Goal: Task Accomplishment & Management: Complete application form

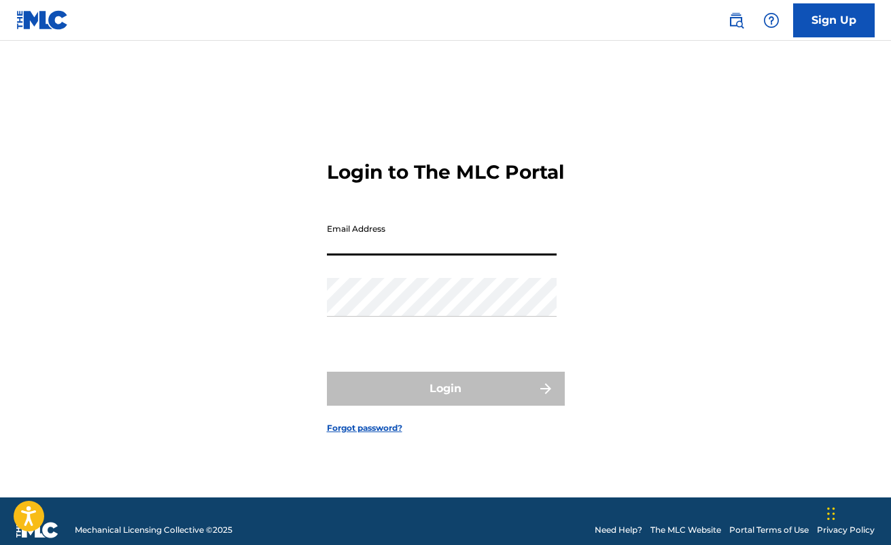
click at [428, 242] on input "Email Address" at bounding box center [442, 236] width 230 height 39
type input "[EMAIL_ADDRESS][DOMAIN_NAME]"
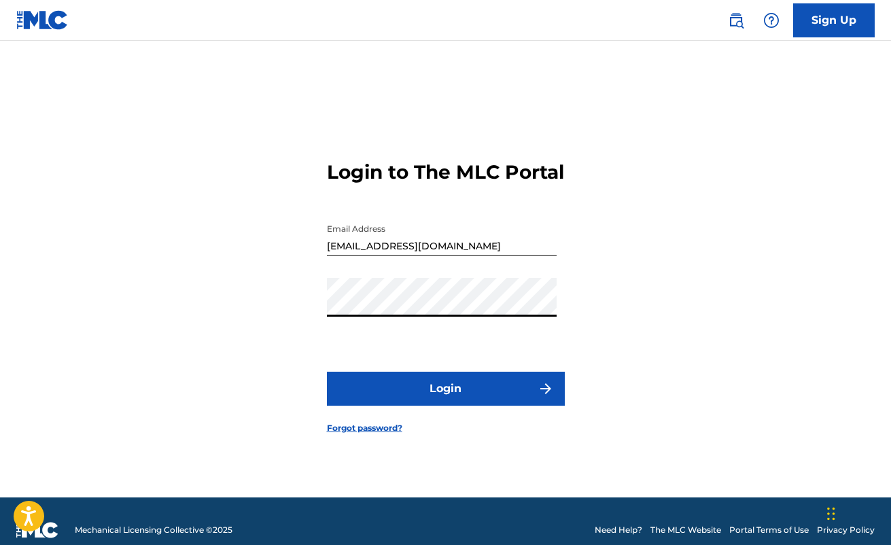
click at [327, 372] on button "Login" at bounding box center [446, 389] width 238 height 34
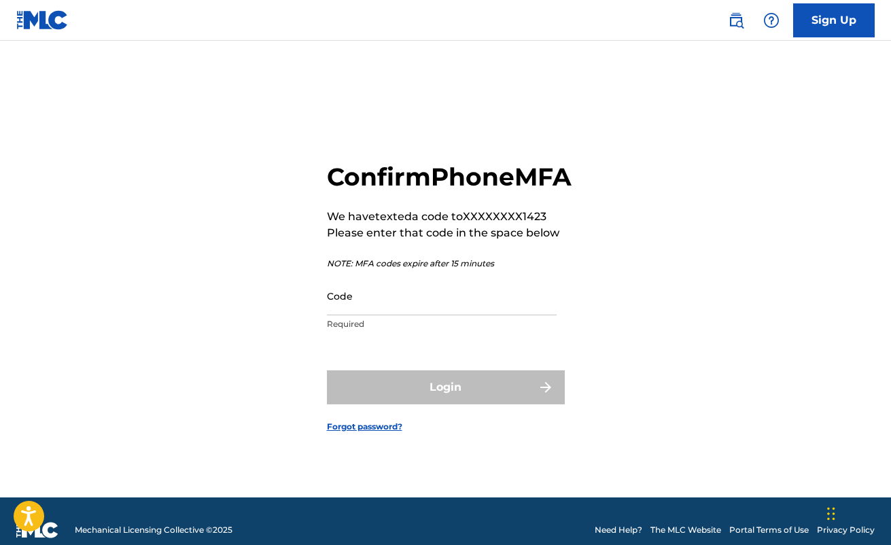
click at [435, 316] on input "Code" at bounding box center [442, 296] width 230 height 39
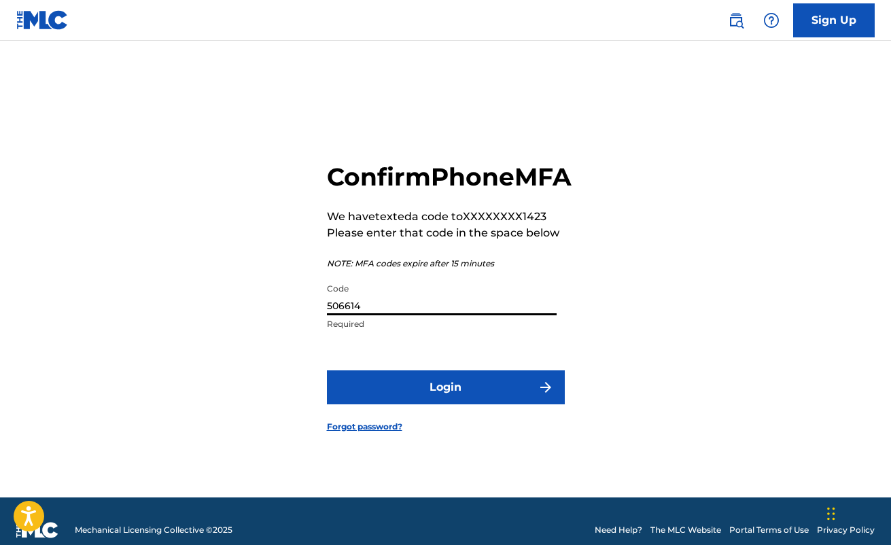
type input "506614"
click at [503, 405] on button "Login" at bounding box center [446, 388] width 238 height 34
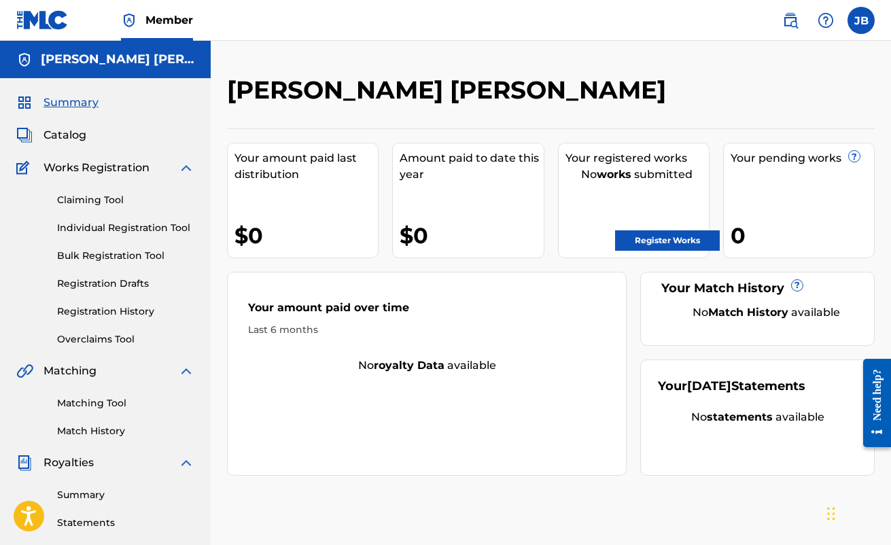
click at [649, 234] on link "Register Works" at bounding box center [667, 241] width 105 height 20
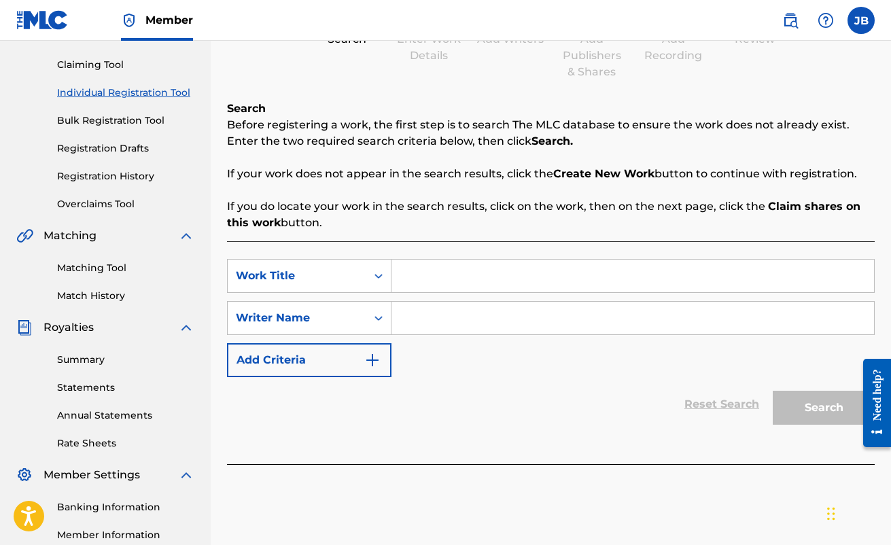
scroll to position [147, 0]
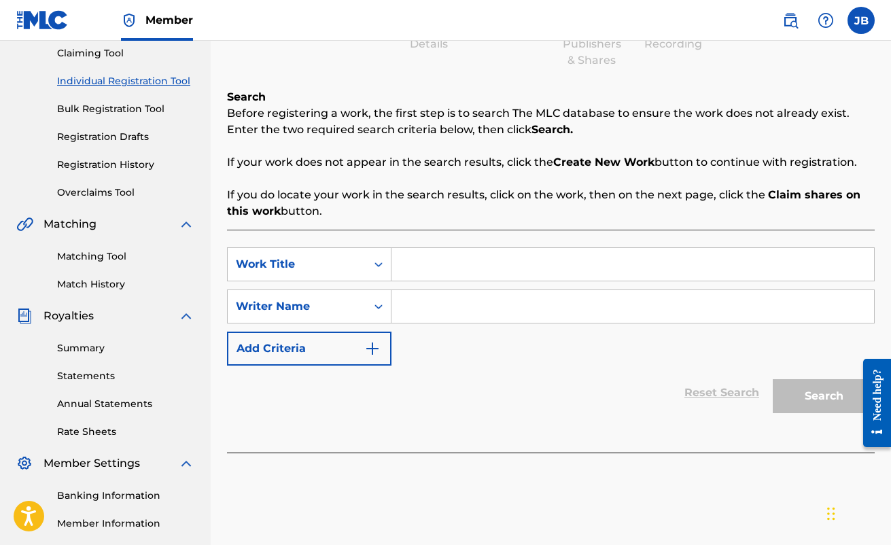
click at [467, 266] on input "Search Form" at bounding box center [633, 264] width 483 height 33
type input "[PERSON_NAME]"
click at [453, 311] on input "Search Form" at bounding box center [633, 306] width 483 height 33
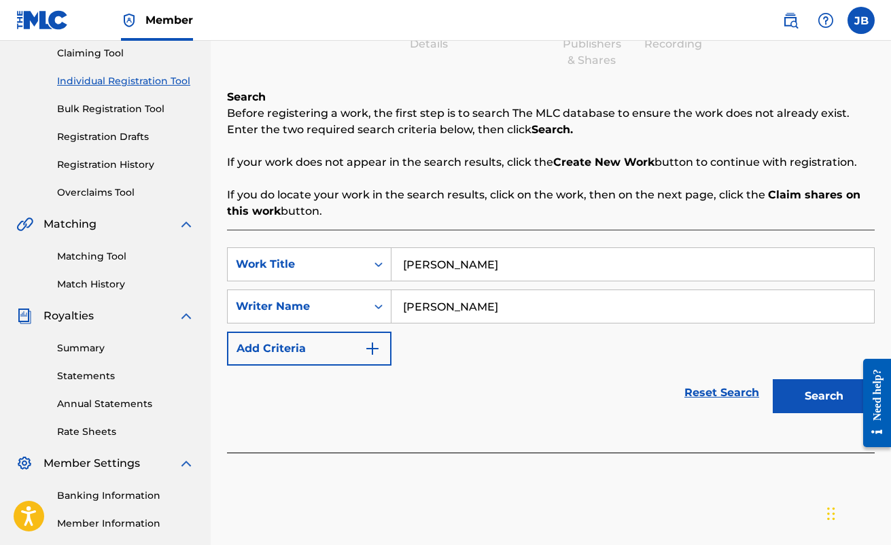
type input "[PERSON_NAME]"
click at [833, 398] on button "Search" at bounding box center [824, 396] width 102 height 34
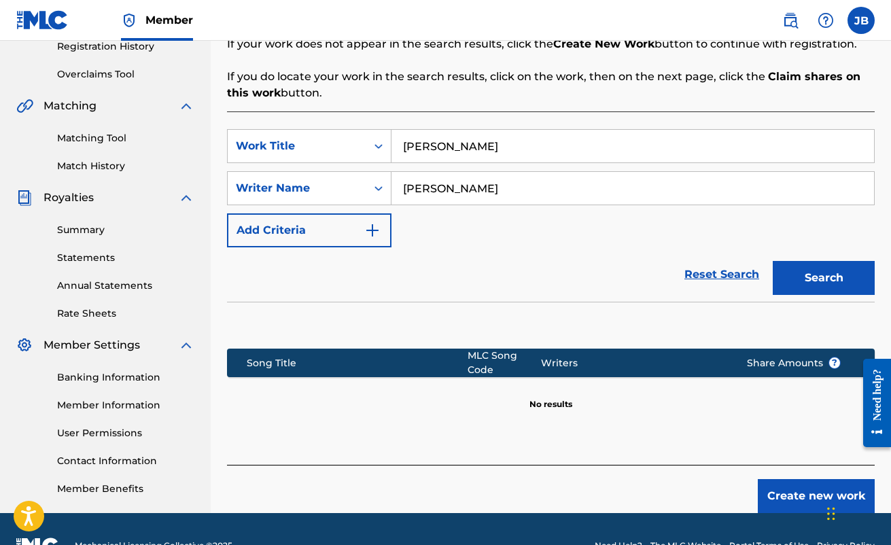
scroll to position [268, 0]
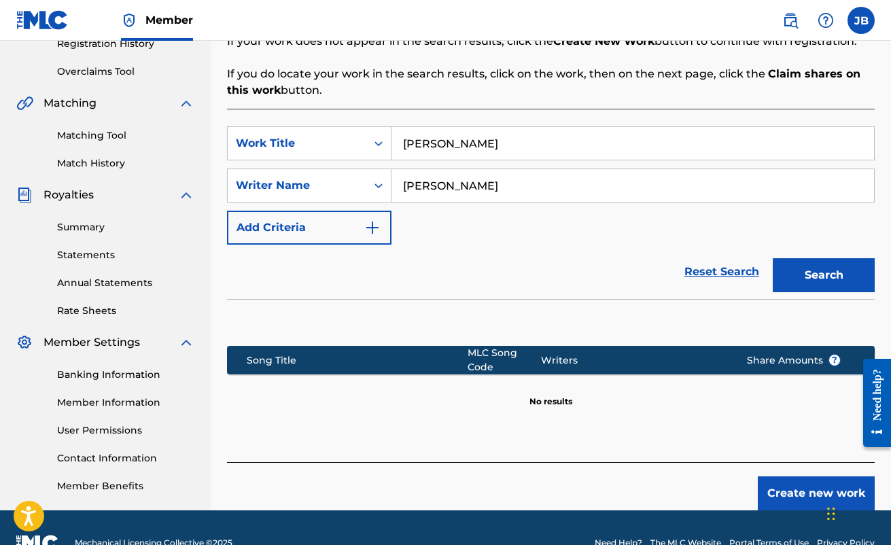
click at [785, 485] on button "Create new work" at bounding box center [816, 494] width 117 height 34
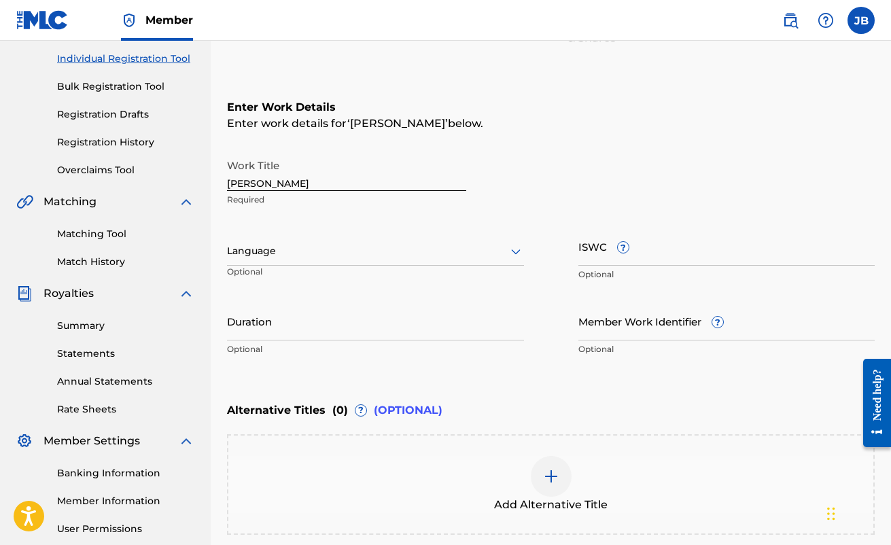
scroll to position [167, 0]
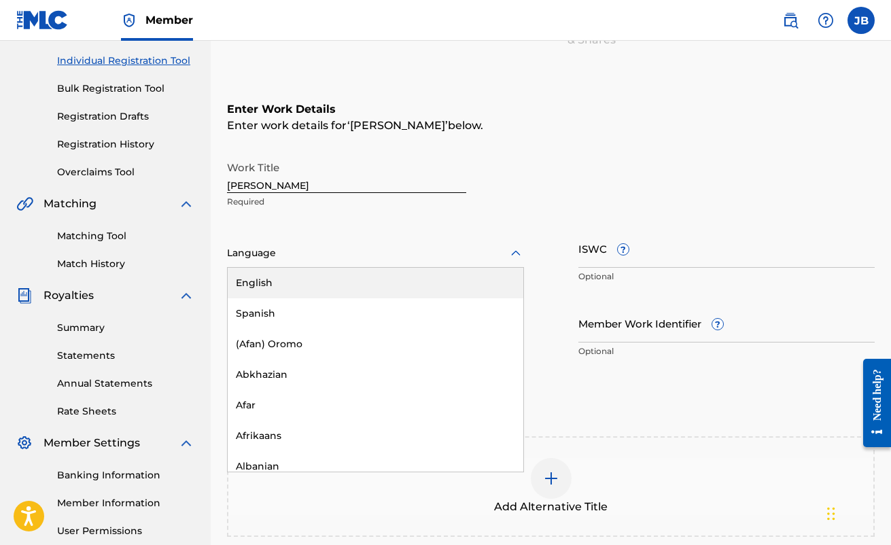
click at [453, 257] on div at bounding box center [375, 253] width 297 height 17
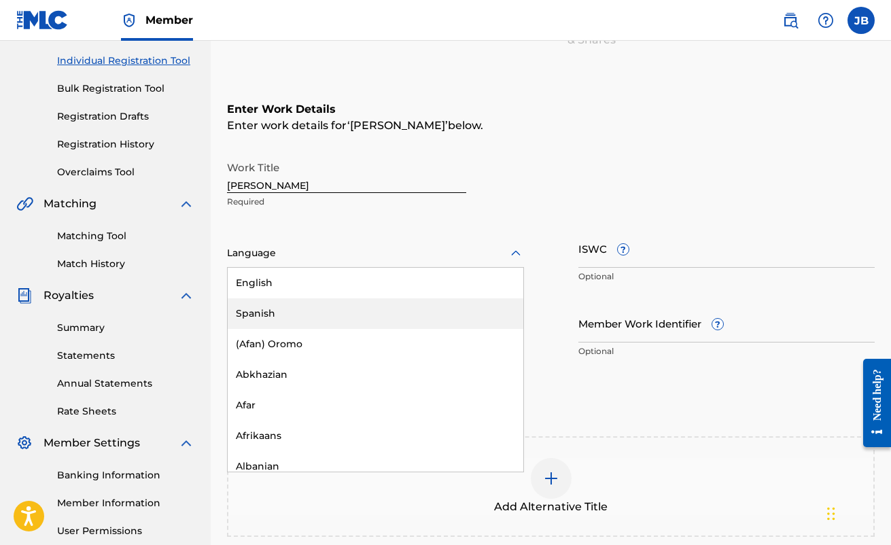
click at [383, 284] on div "English" at bounding box center [376, 283] width 296 height 31
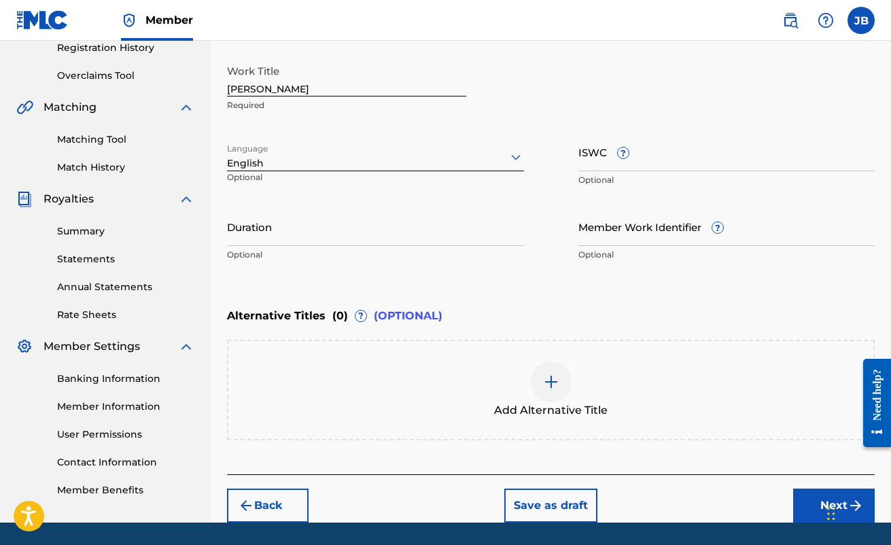
scroll to position [272, 0]
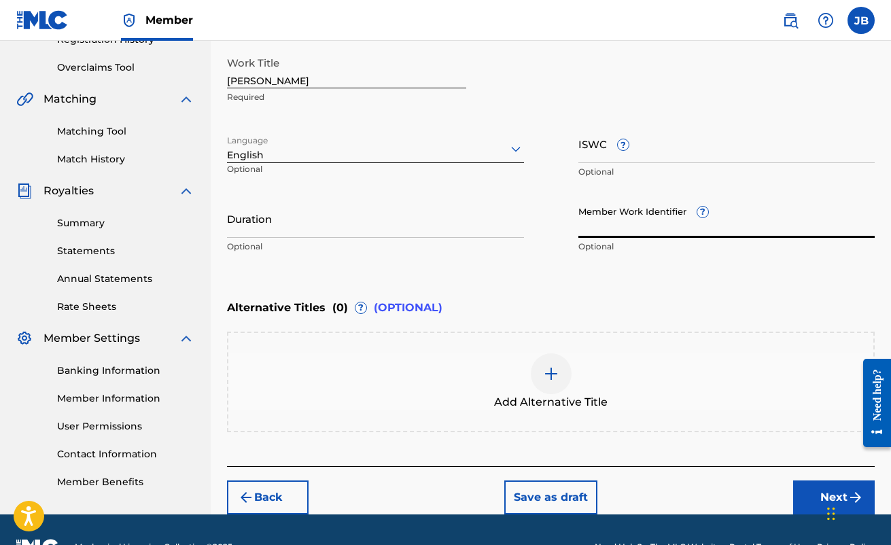
click at [696, 206] on input "Member Work Identifier ?" at bounding box center [727, 218] width 297 height 39
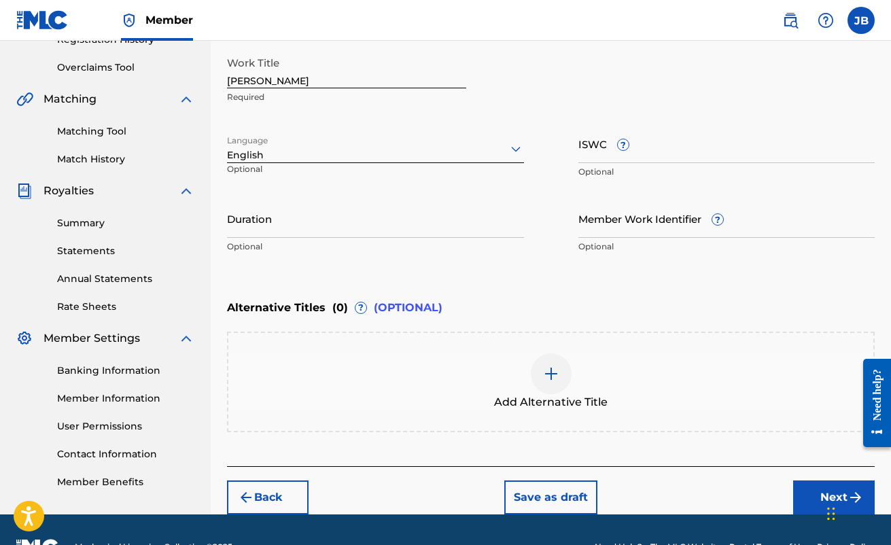
click at [532, 279] on div "Enter Work Details Enter work details for ‘ [PERSON_NAME] ’ below. Work Title […" at bounding box center [551, 128] width 648 height 329
click at [439, 221] on input "Duration" at bounding box center [375, 218] width 297 height 39
click at [470, 264] on div "Enter Work Details Enter work details for ‘ [PERSON_NAME] ’ below. Work Title […" at bounding box center [551, 128] width 648 height 329
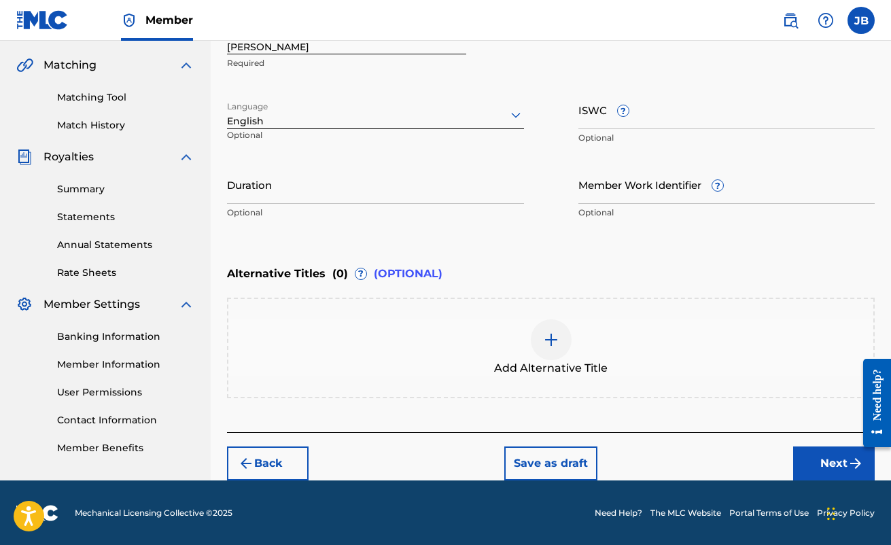
click at [528, 334] on div "Add Alternative Title" at bounding box center [550, 348] width 645 height 57
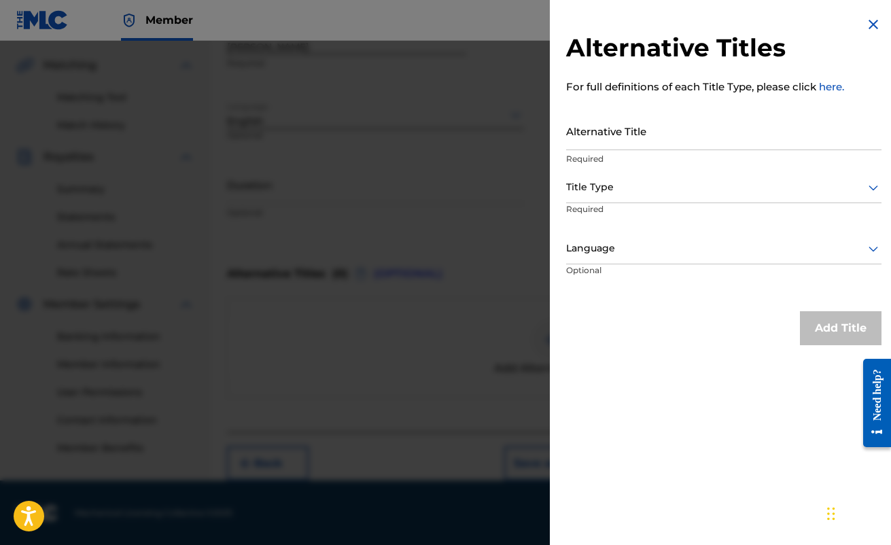
click at [488, 305] on div at bounding box center [445, 313] width 891 height 545
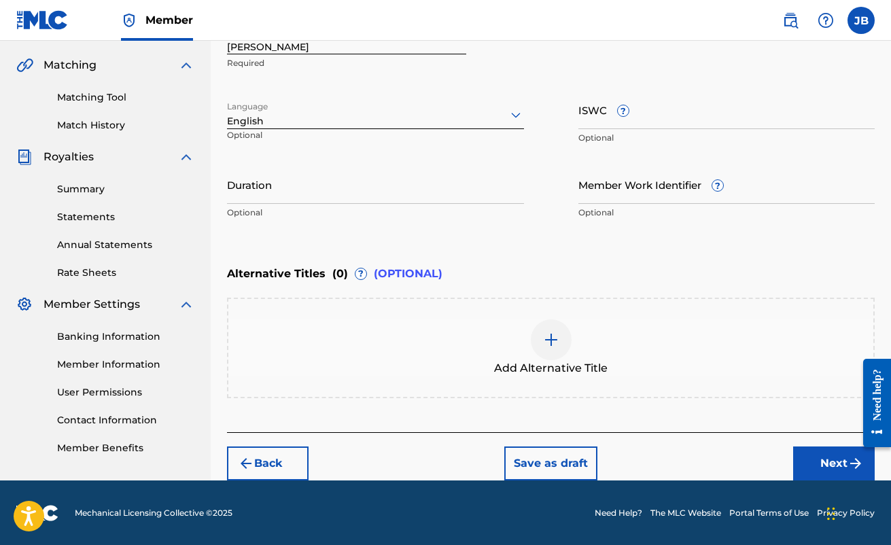
click at [811, 454] on button "Next" at bounding box center [835, 464] width 82 height 34
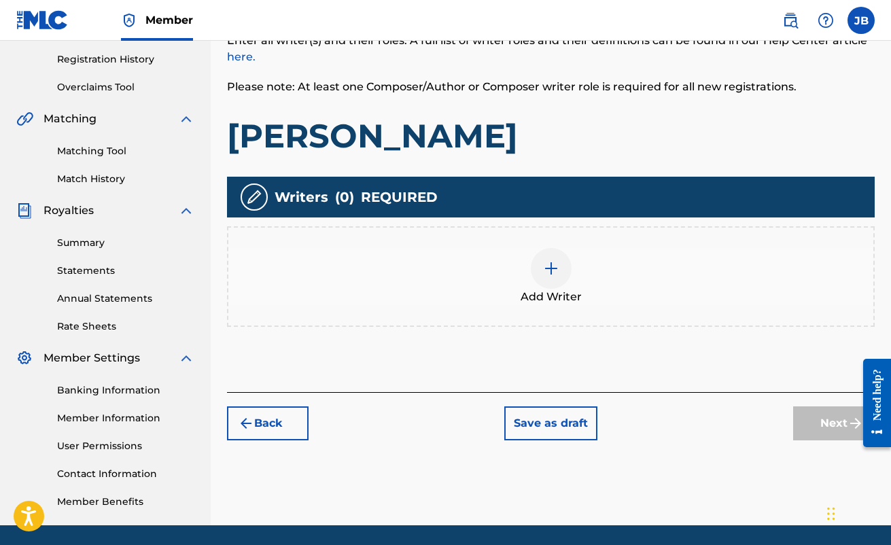
scroll to position [260, 0]
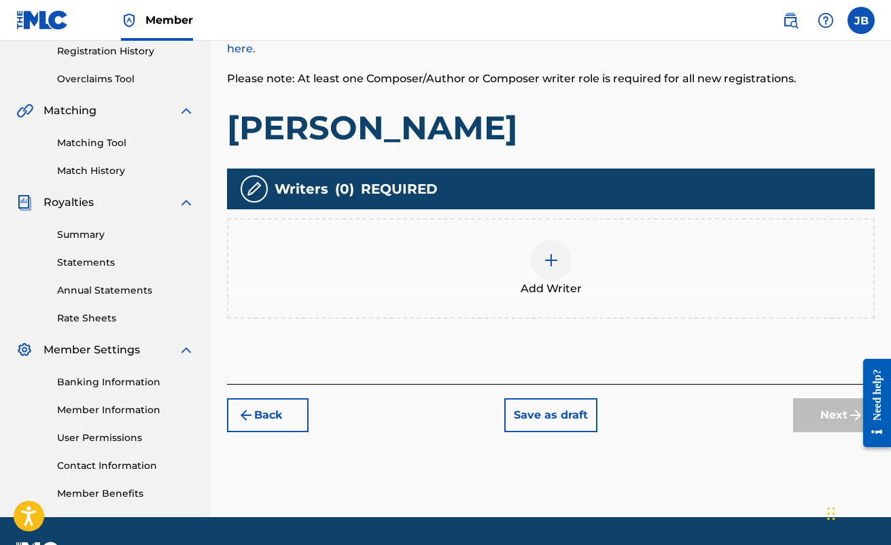
click at [570, 247] on div "Add Writer" at bounding box center [550, 268] width 645 height 57
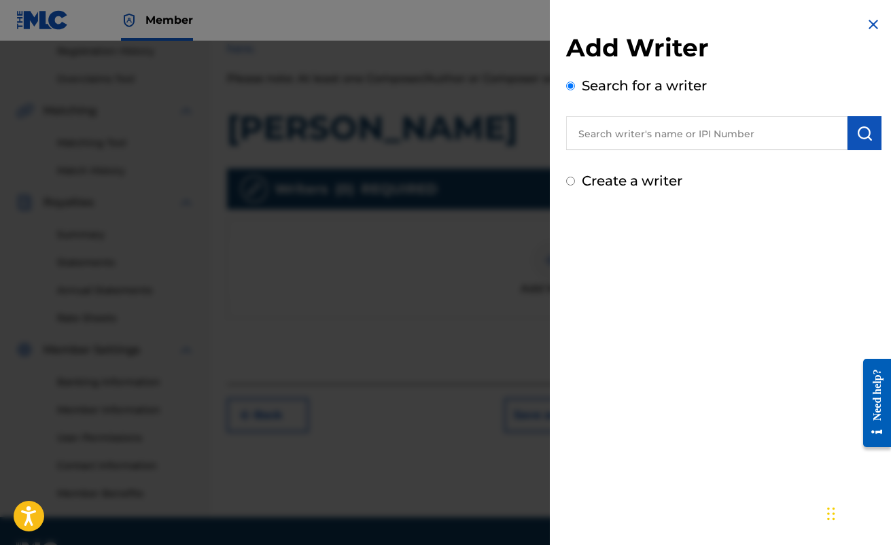
click at [611, 135] on input "text" at bounding box center [707, 133] width 282 height 34
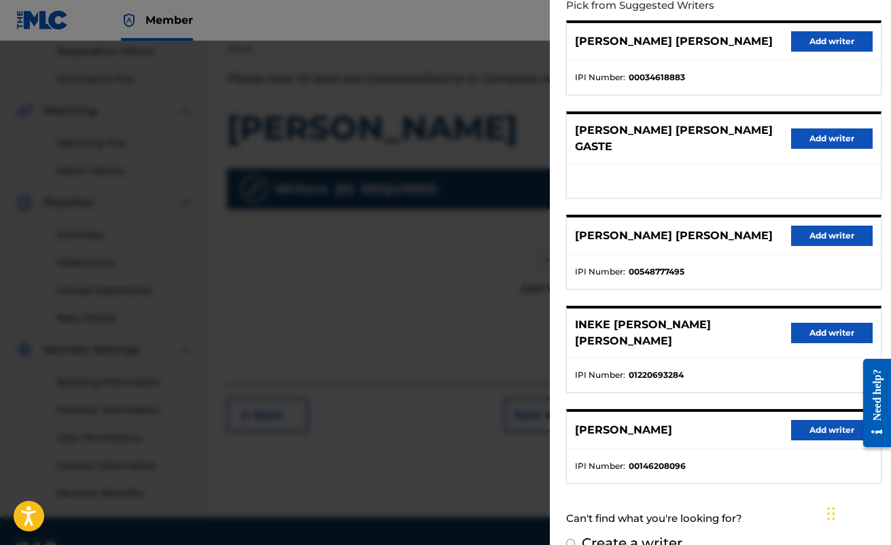
scroll to position [0, 0]
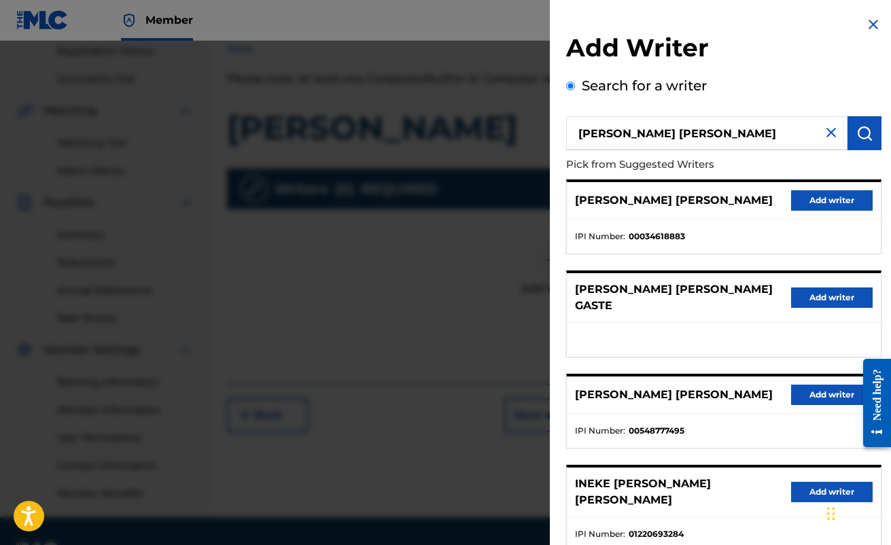
click at [726, 126] on input "[PERSON_NAME] [PERSON_NAME]" at bounding box center [707, 133] width 282 height 34
paste input "841192449"
type input "8"
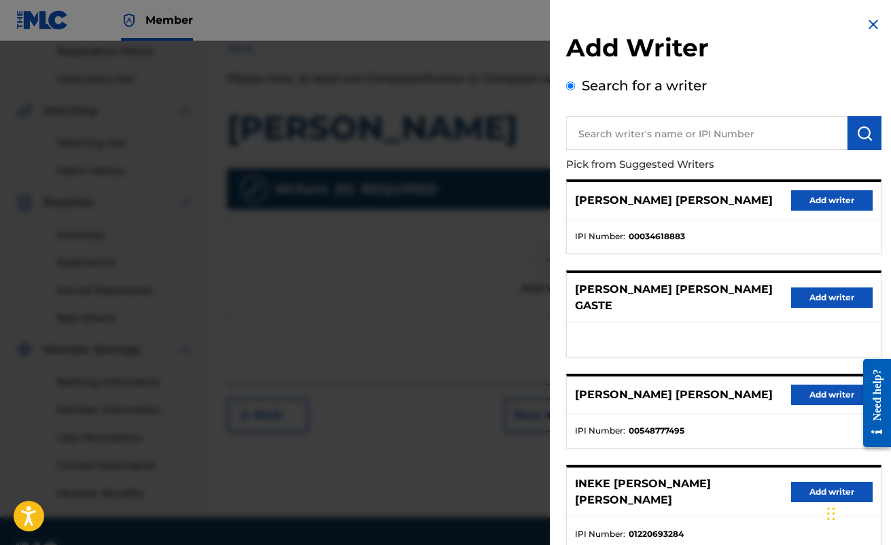
paste input "841192449"
type input "841192449"
click at [859, 129] on img "submit" at bounding box center [865, 133] width 16 height 16
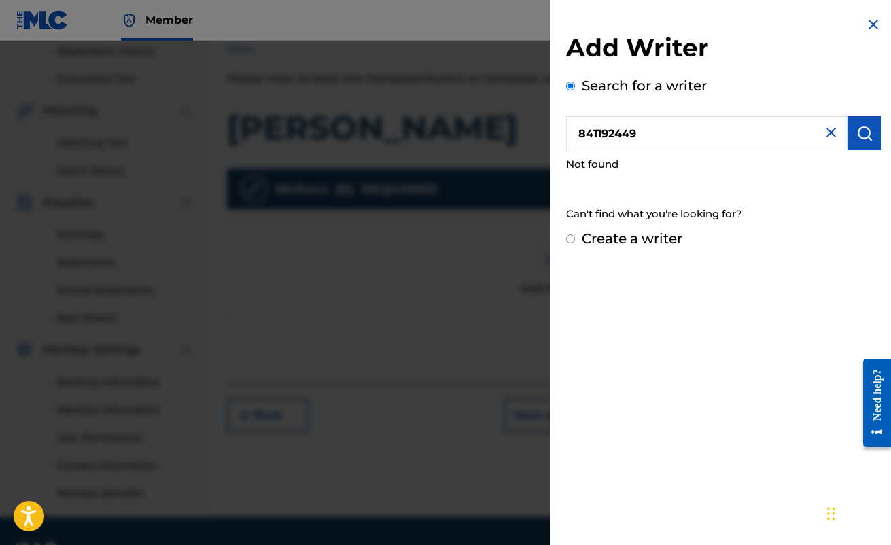
click at [635, 238] on label "Create a writer" at bounding box center [632, 239] width 101 height 16
radio input "true"
click at [575, 238] on input "Create a writer" at bounding box center [570, 239] width 9 height 9
radio input "false"
radio input "true"
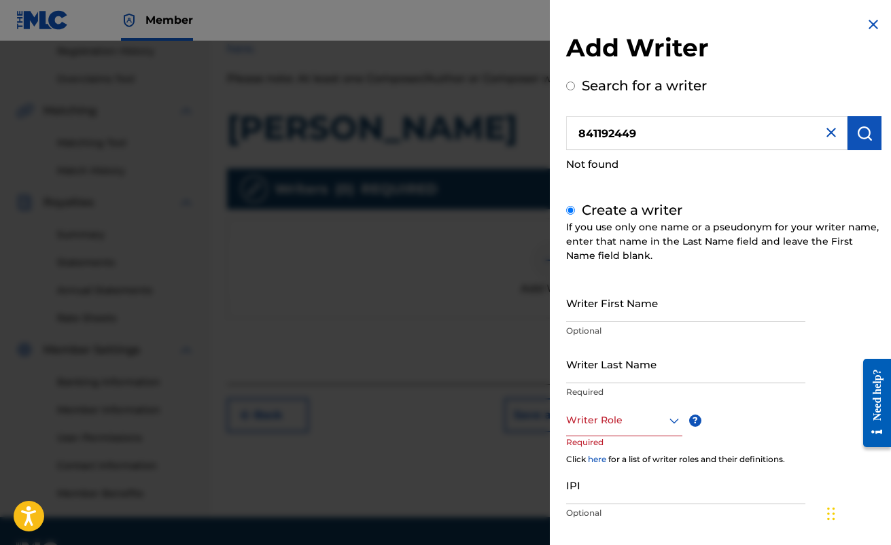
click at [634, 310] on input "Writer First Name" at bounding box center [685, 303] width 239 height 39
type input "[PERSON_NAME]"
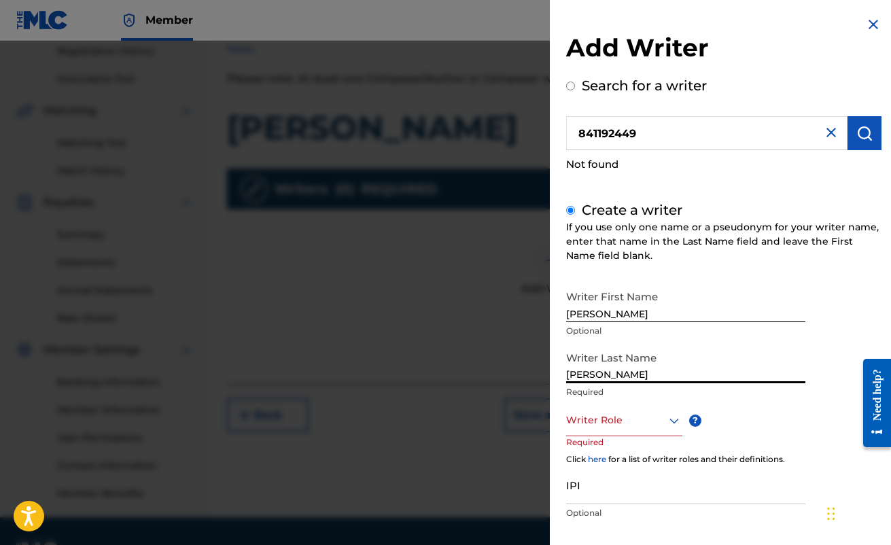
type input "[PERSON_NAME]"
click at [608, 315] on input "[PERSON_NAME]" at bounding box center [685, 303] width 239 height 39
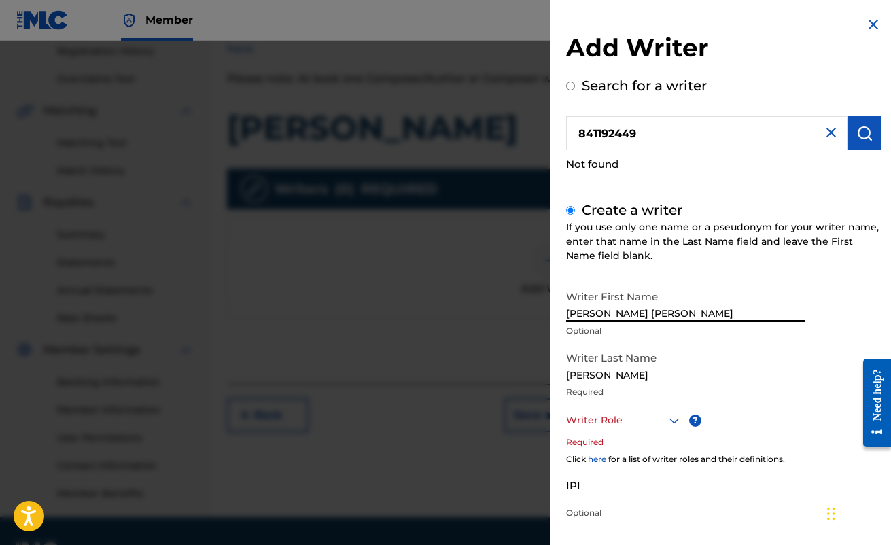
type input "[PERSON_NAME] [PERSON_NAME]"
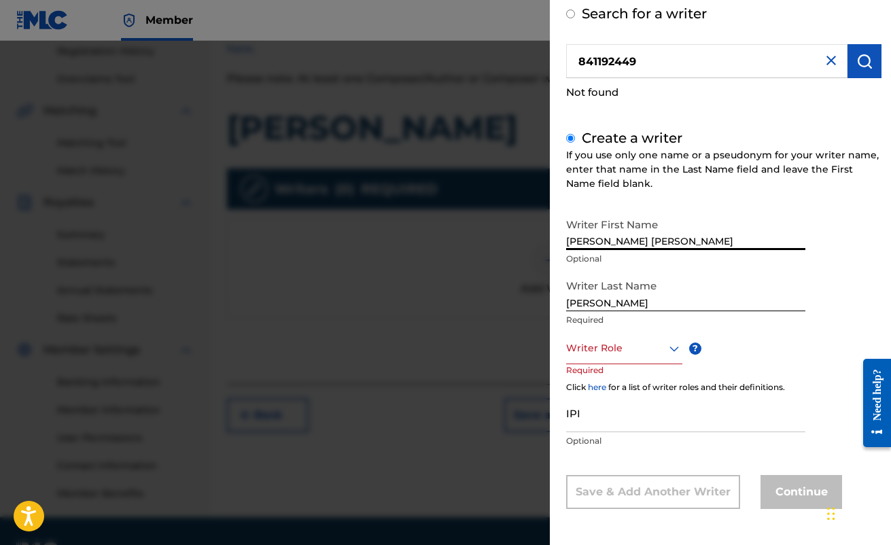
click at [649, 364] on div "Writer Role" at bounding box center [624, 349] width 116 height 31
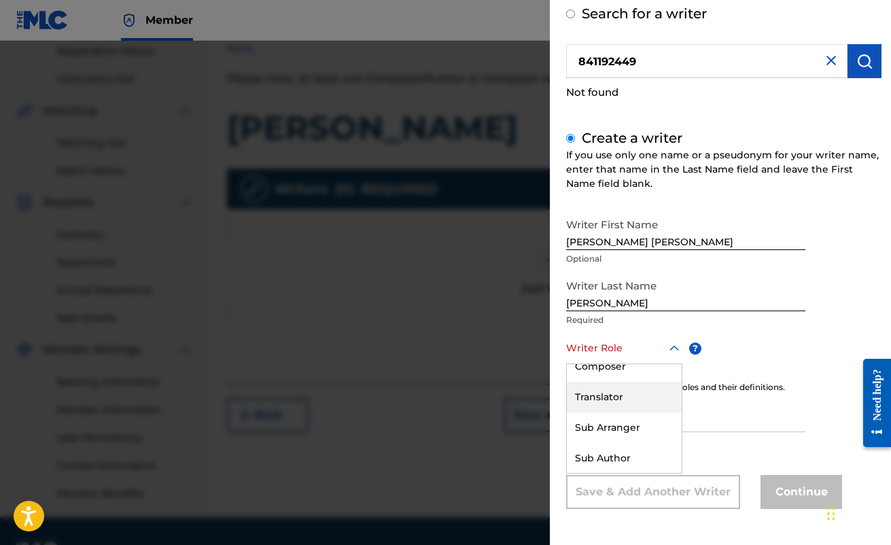
scroll to position [0, 0]
click at [641, 382] on div "Composer/Author" at bounding box center [624, 379] width 115 height 31
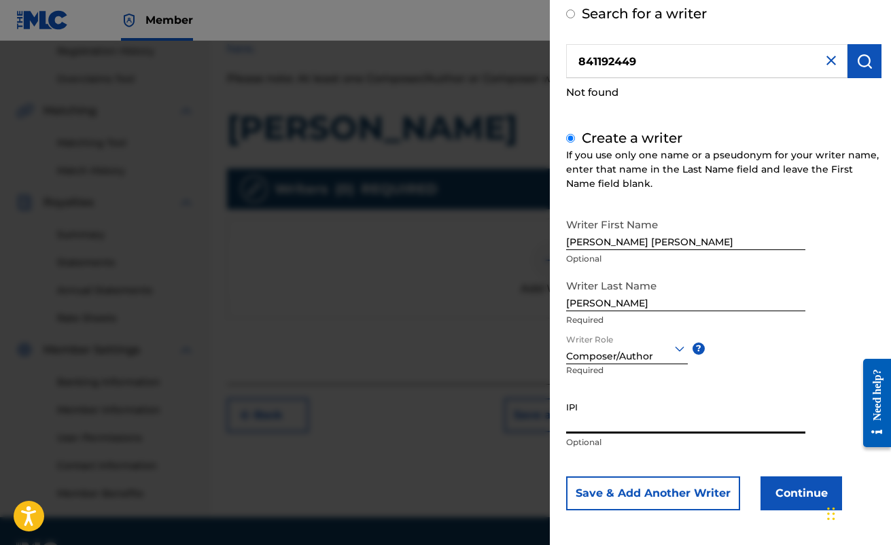
click at [674, 422] on input "IPI" at bounding box center [685, 414] width 239 height 39
paste input "841192449"
type input "841192449"
click at [787, 490] on button "Continue" at bounding box center [802, 494] width 82 height 34
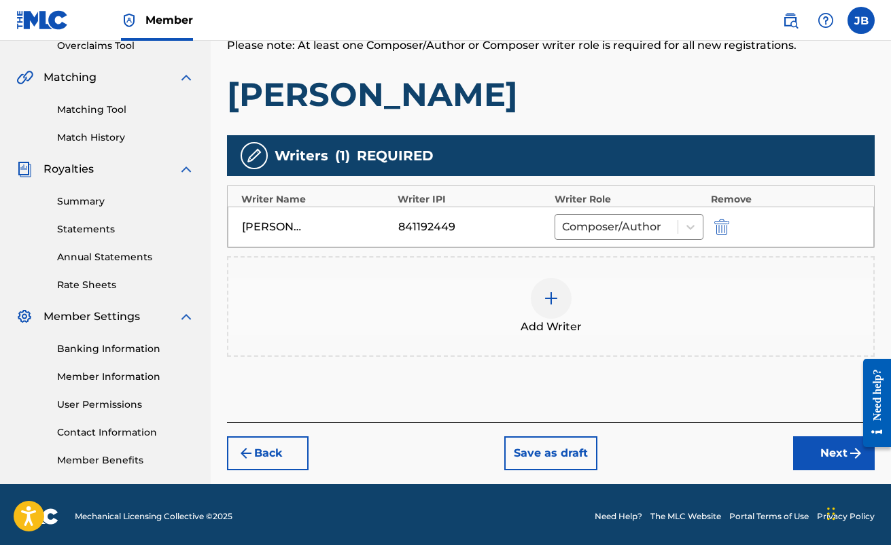
scroll to position [295, 0]
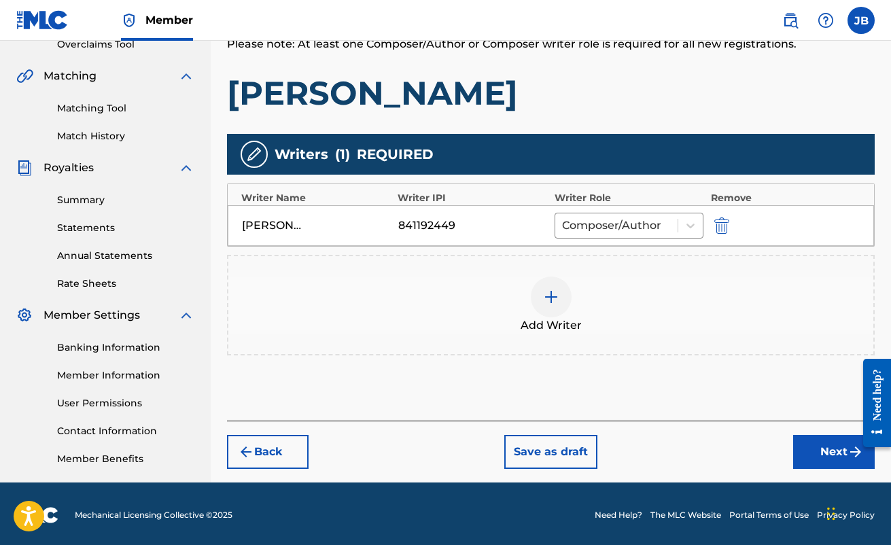
click at [818, 450] on button "Next" at bounding box center [835, 452] width 82 height 34
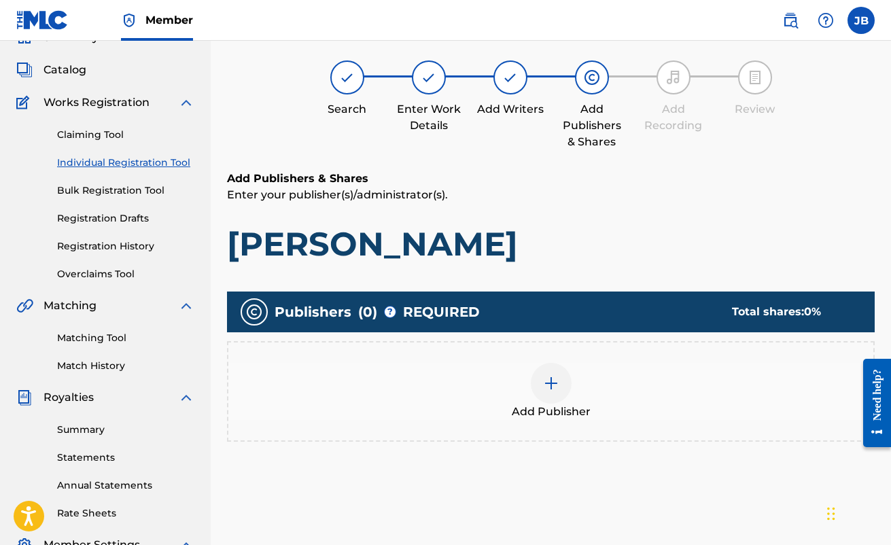
scroll to position [61, 0]
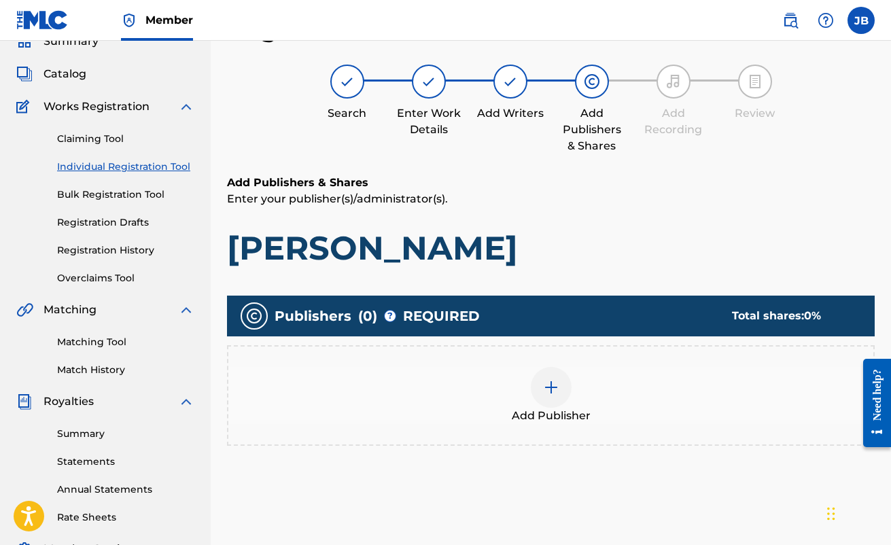
click at [580, 394] on div "Add Publisher" at bounding box center [550, 395] width 645 height 57
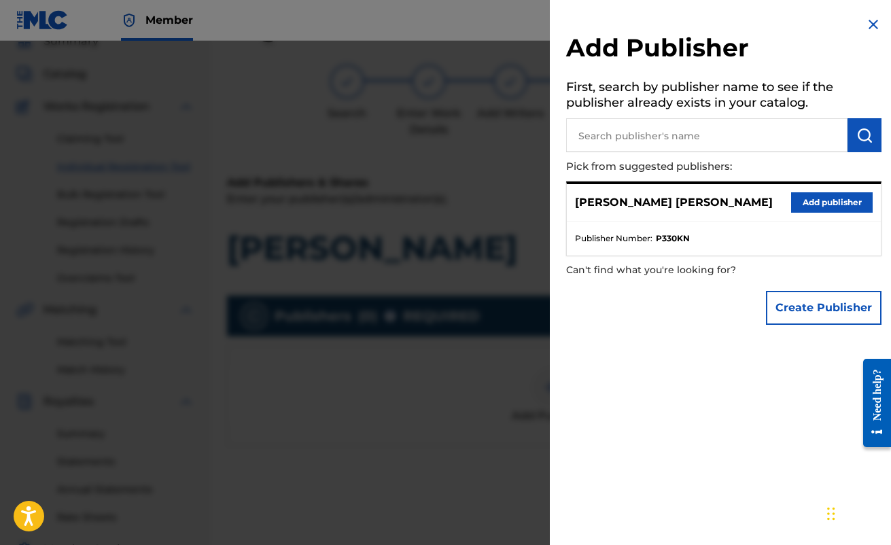
click at [731, 143] on input "text" at bounding box center [707, 135] width 282 height 34
click at [438, 202] on div at bounding box center [445, 313] width 891 height 545
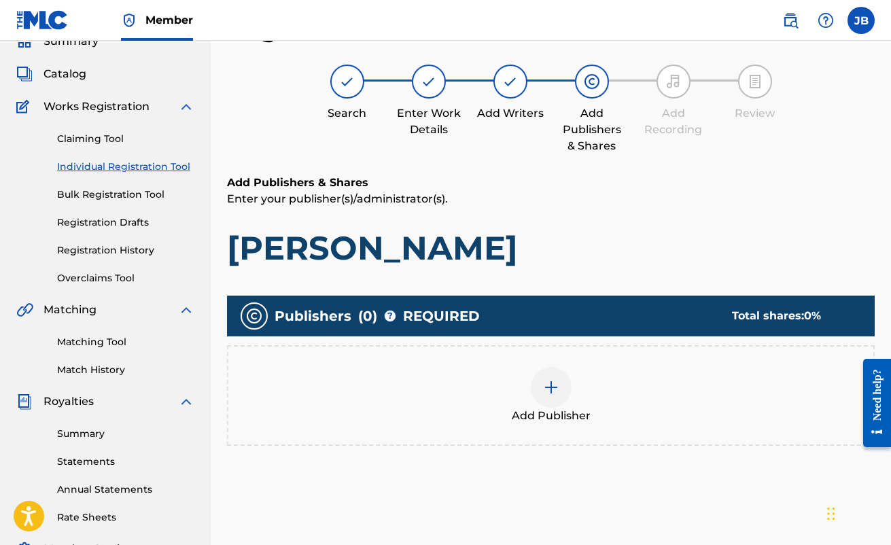
click at [560, 381] on div at bounding box center [551, 387] width 41 height 41
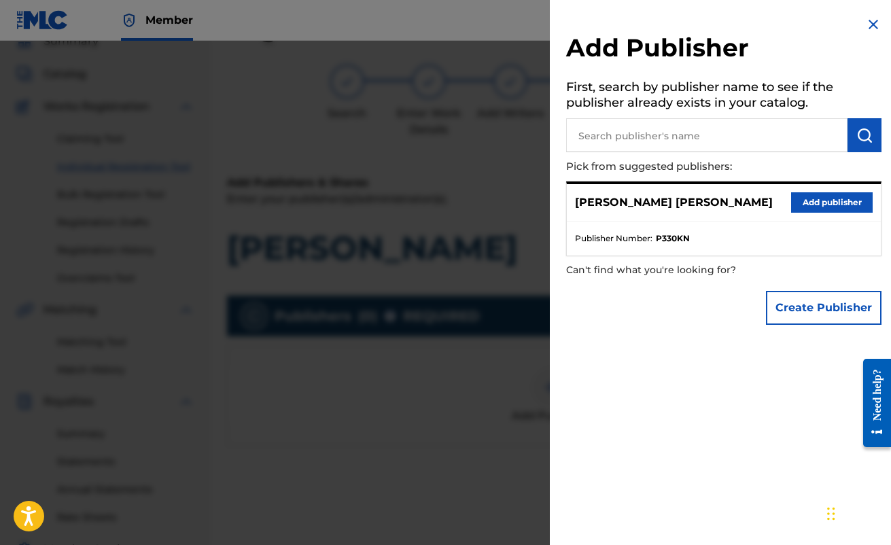
click at [662, 131] on input "text" at bounding box center [707, 135] width 282 height 34
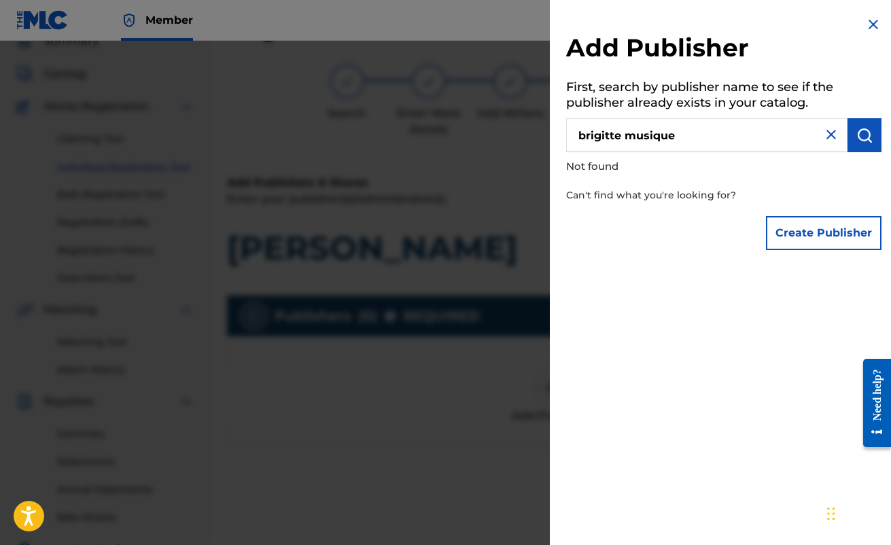
click at [682, 137] on input "brigitte musique" at bounding box center [707, 135] width 282 height 34
paste input "1299867958"
type input "1299867958"
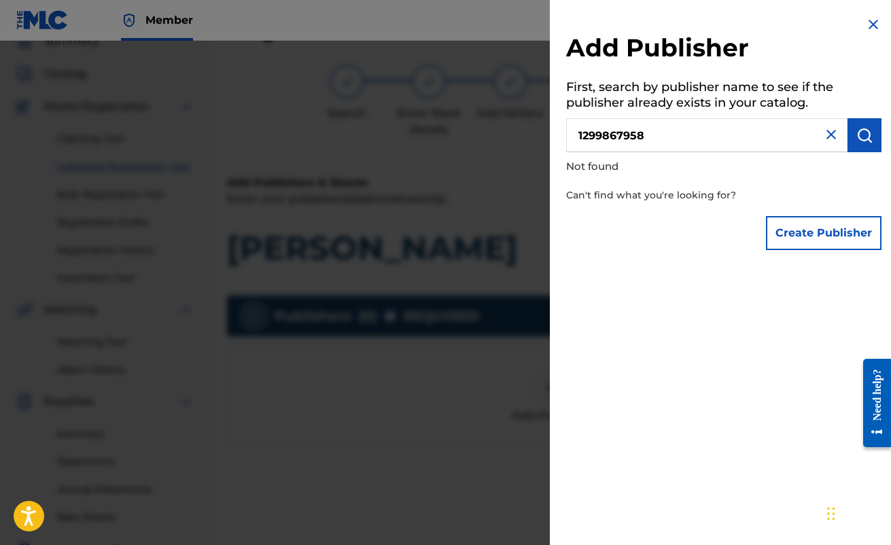
click at [794, 239] on button "Create Publisher" at bounding box center [824, 233] width 116 height 34
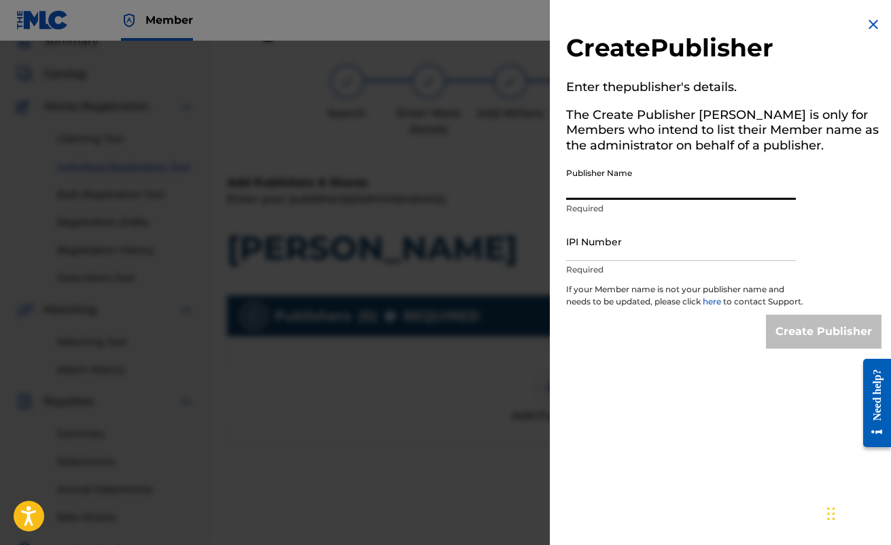
click at [633, 186] on input "Publisher Name" at bounding box center [681, 180] width 230 height 39
type input "Brigitte Musique"
click at [623, 238] on input "IPI Number" at bounding box center [681, 241] width 230 height 39
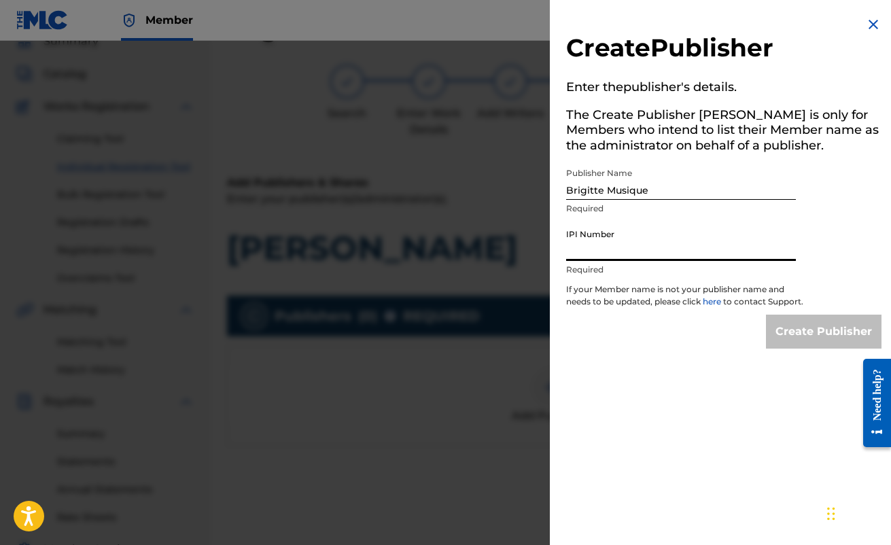
paste input "1299867958"
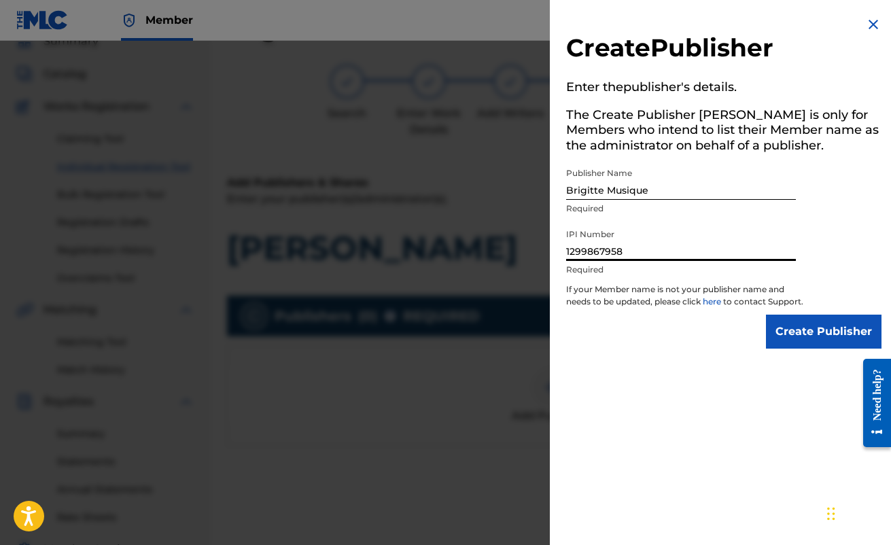
type input "1299867958"
click at [822, 345] on input "Create Publisher" at bounding box center [824, 332] width 116 height 34
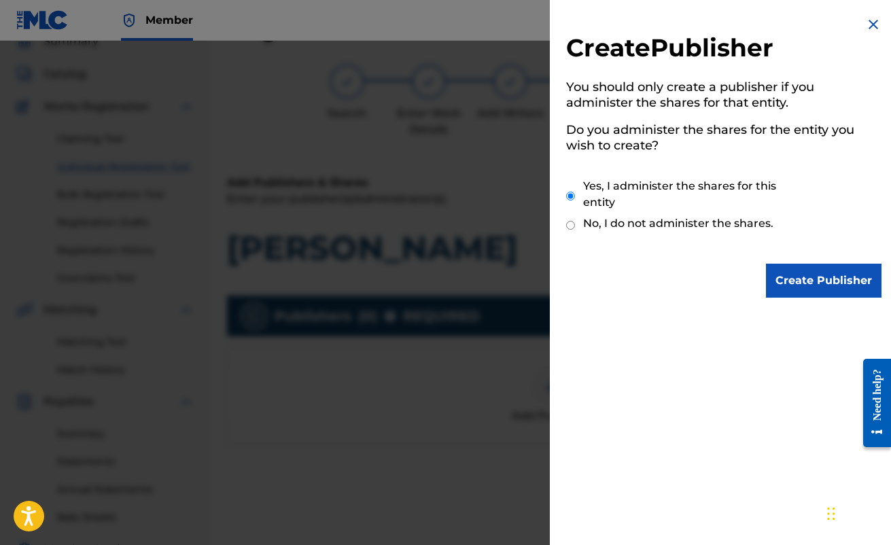
click at [804, 281] on input "Create Publisher" at bounding box center [824, 281] width 116 height 34
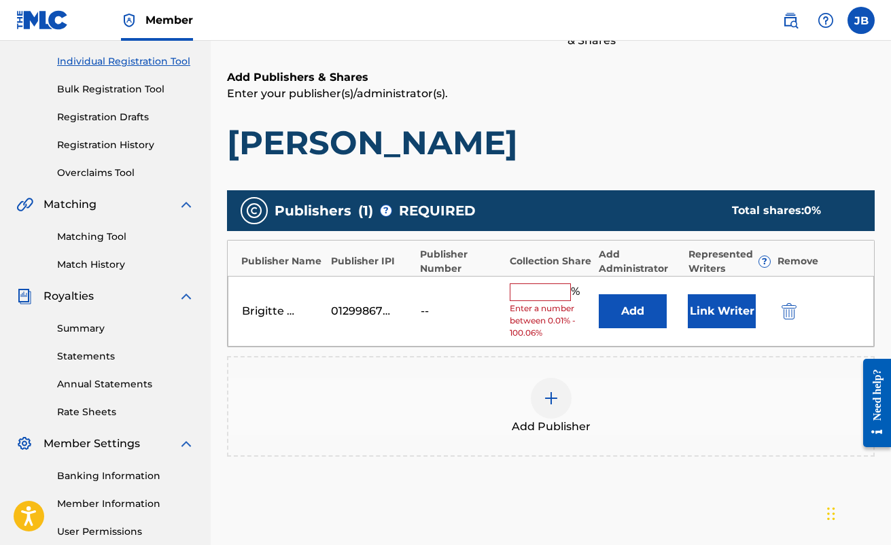
scroll to position [171, 0]
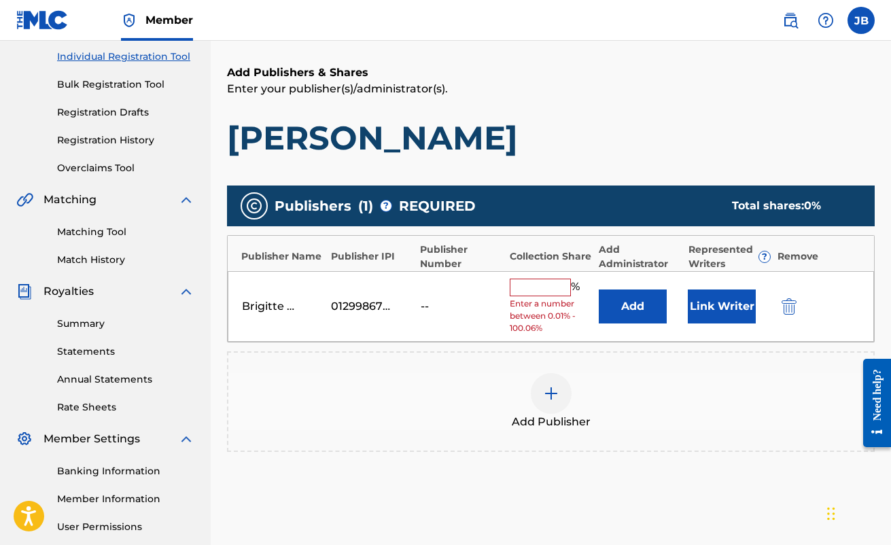
click at [556, 284] on input "text" at bounding box center [540, 288] width 61 height 18
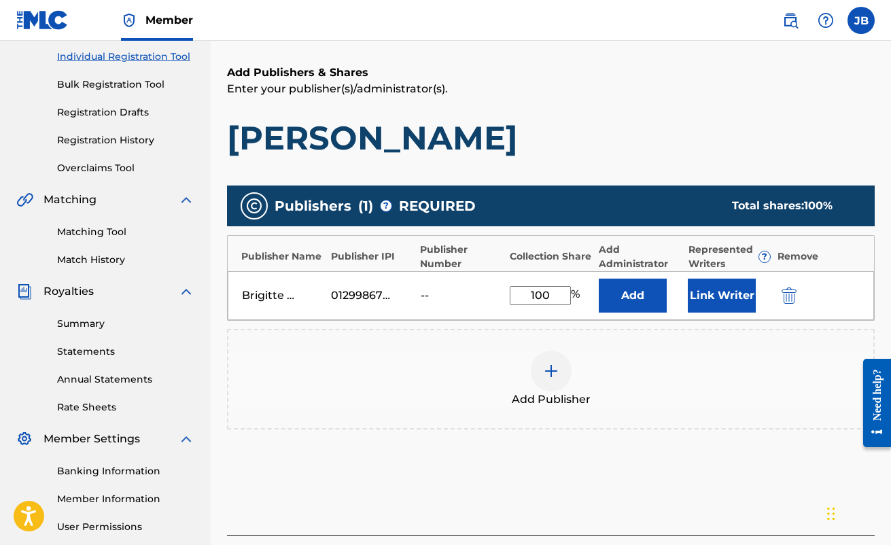
type input "100"
click at [604, 154] on h1 "[PERSON_NAME]" at bounding box center [551, 138] width 648 height 41
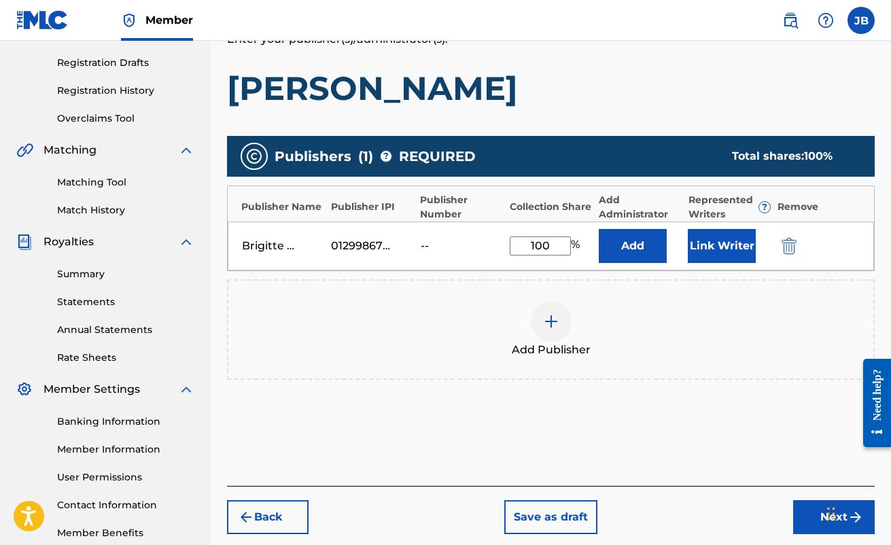
scroll to position [226, 0]
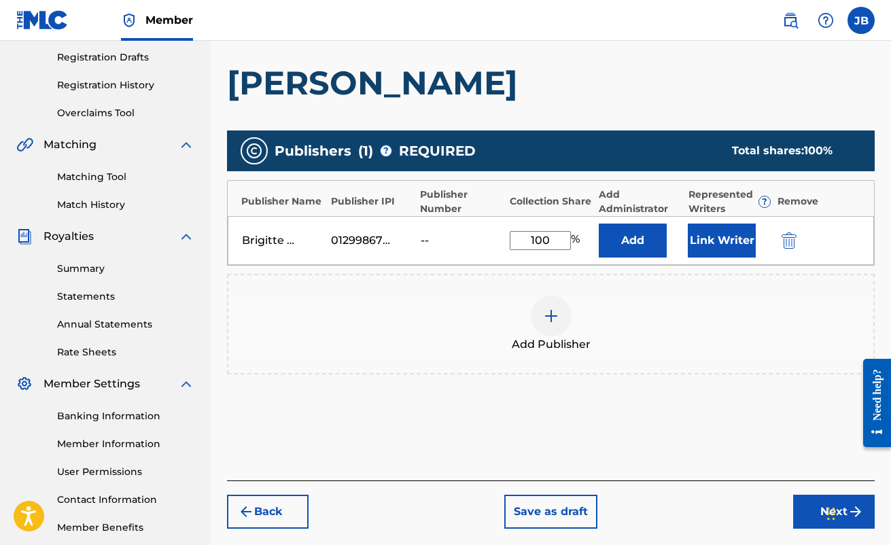
click at [741, 240] on button "Link Writer" at bounding box center [722, 241] width 68 height 34
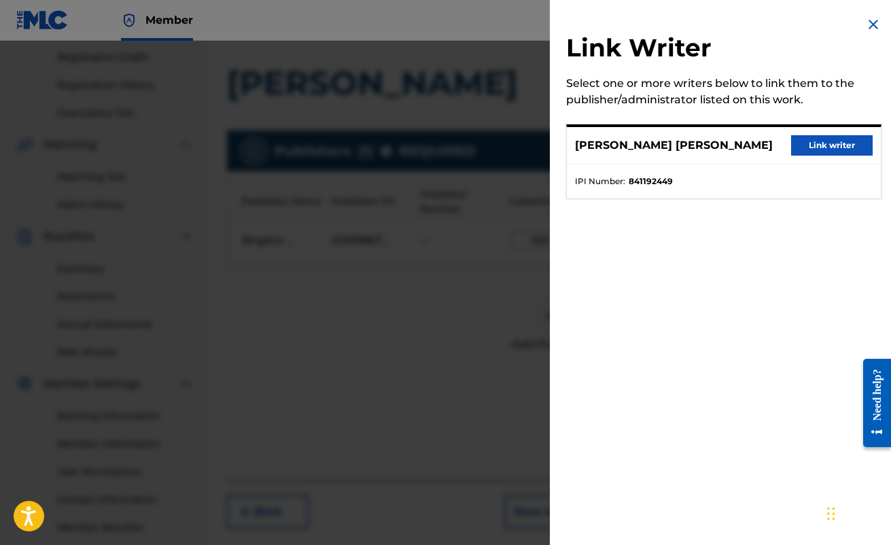
click at [811, 145] on button "Link writer" at bounding box center [833, 145] width 82 height 20
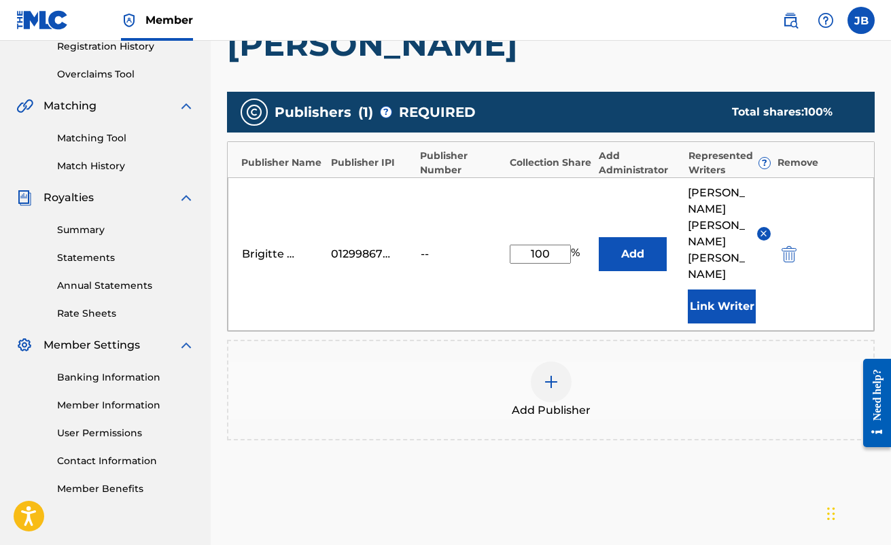
scroll to position [331, 0]
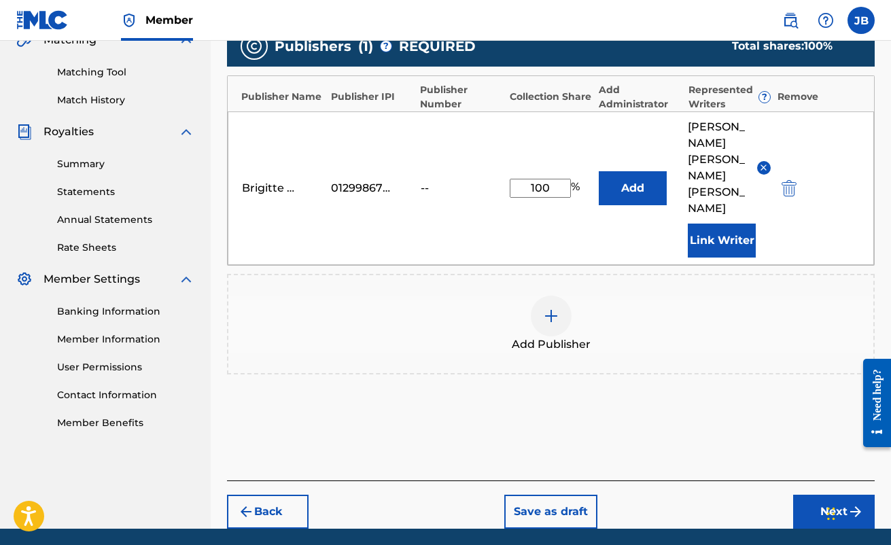
click at [807, 495] on button "Next" at bounding box center [835, 512] width 82 height 34
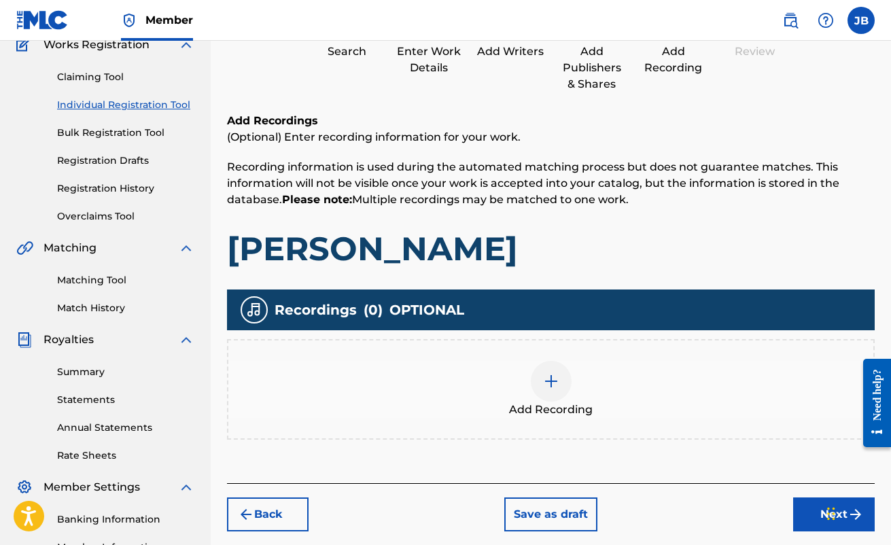
scroll to position [125, 0]
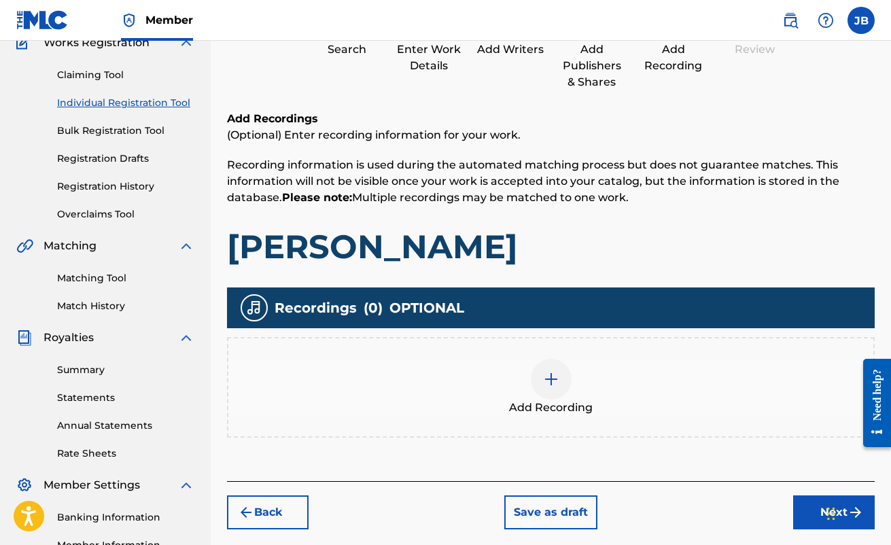
click at [547, 390] on div at bounding box center [551, 379] width 41 height 41
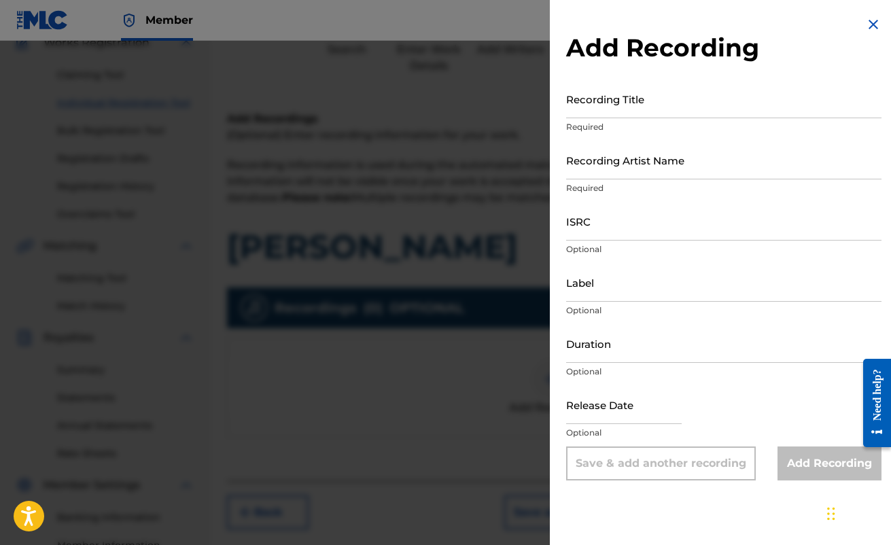
click at [658, 96] on input "Recording Title" at bounding box center [724, 99] width 316 height 39
type input "F"
type input "[PERSON_NAME]"
click at [629, 165] on input "Recording Artist Name" at bounding box center [724, 160] width 316 height 39
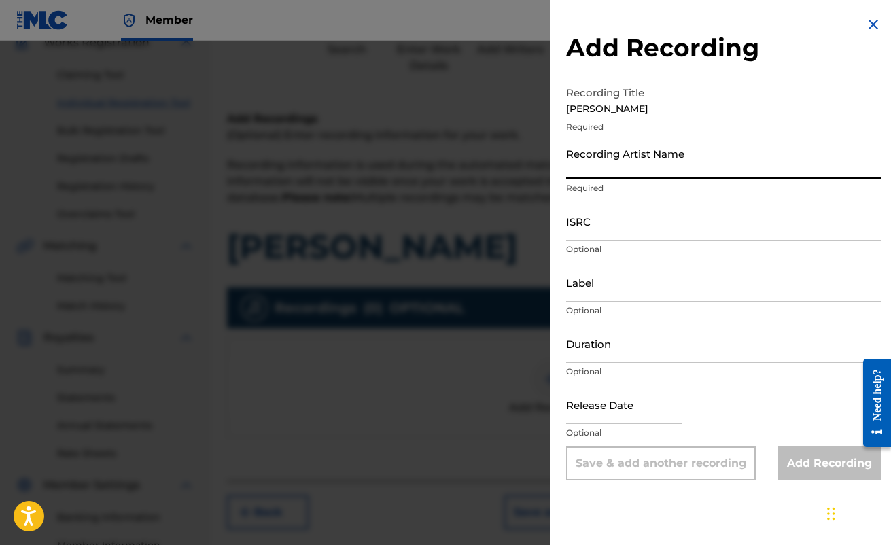
type input "[PERSON_NAME]"
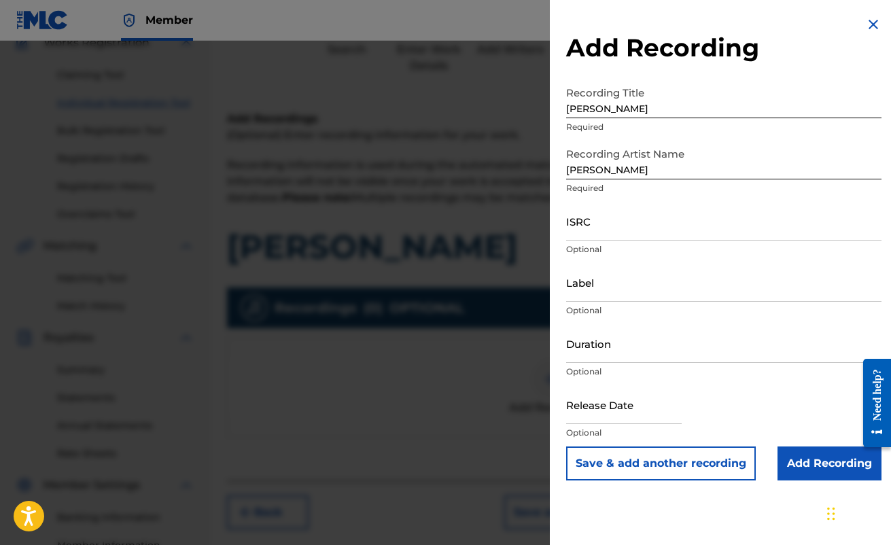
click at [621, 245] on p "Optional" at bounding box center [724, 249] width 316 height 12
click at [608, 294] on input "Label" at bounding box center [724, 282] width 316 height 39
click at [611, 230] on input "ISRC" at bounding box center [724, 221] width 316 height 39
paste input "QZTBE2530102"
type input "QZTBE2530102"
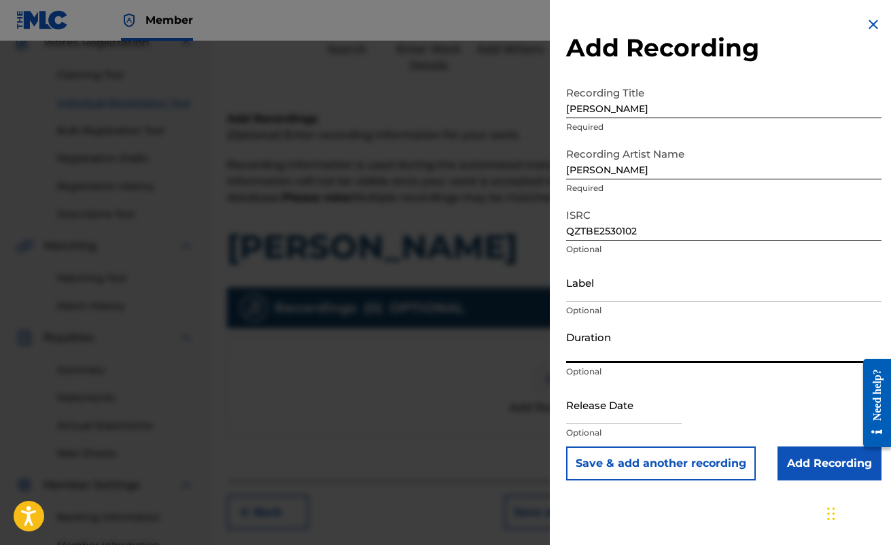
click at [612, 347] on input "Duration" at bounding box center [724, 343] width 316 height 39
type input "03:53"
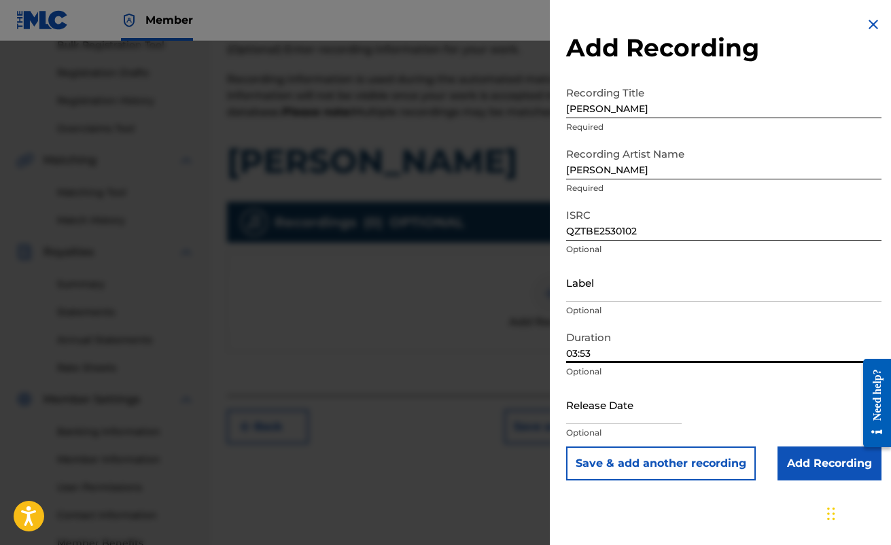
scroll to position [220, 0]
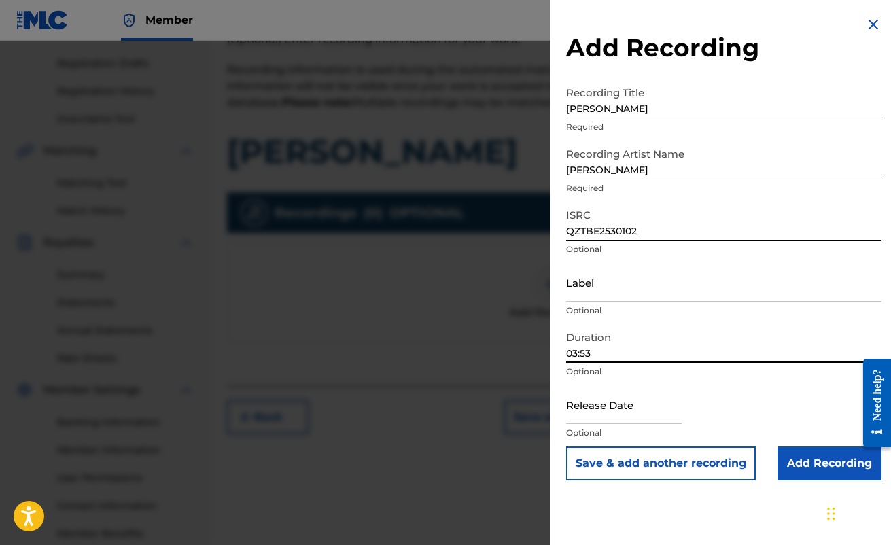
click at [645, 407] on input "text" at bounding box center [624, 405] width 116 height 39
select select "7"
select select "2025"
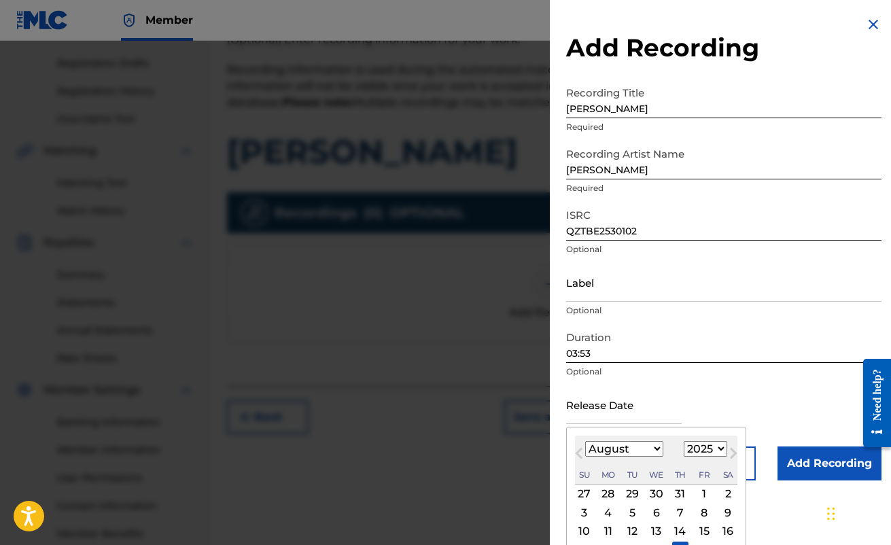
click at [681, 515] on div "7" at bounding box center [681, 513] width 16 height 16
type input "[DATE]"
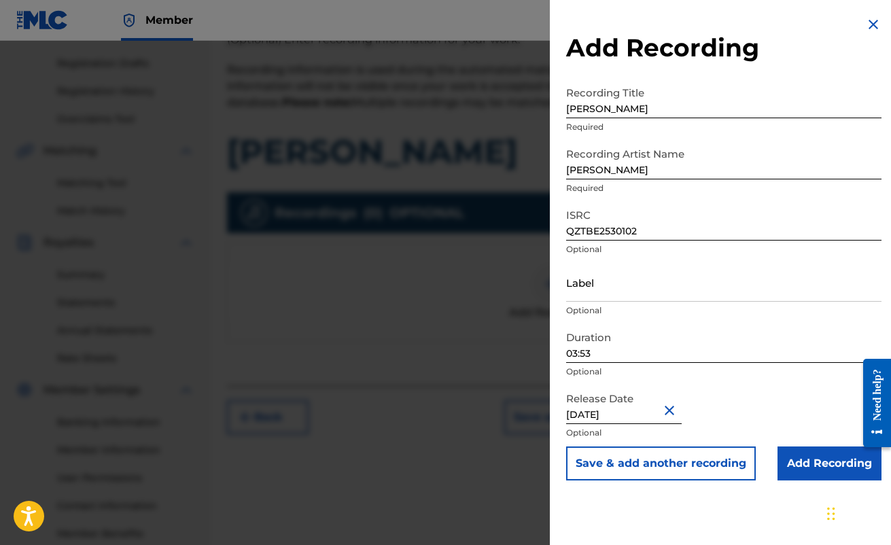
click at [815, 473] on input "Add Recording" at bounding box center [830, 464] width 104 height 34
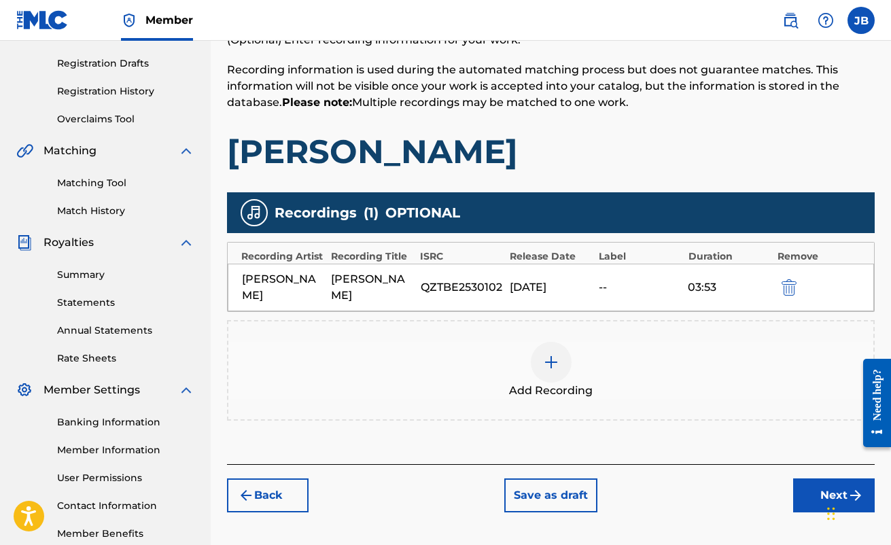
click at [821, 483] on button "Next" at bounding box center [835, 496] width 82 height 34
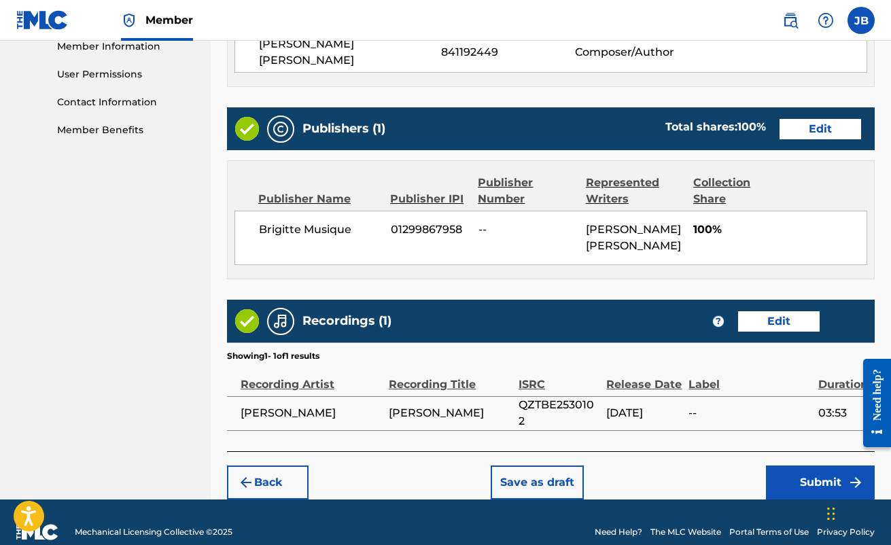
scroll to position [636, 0]
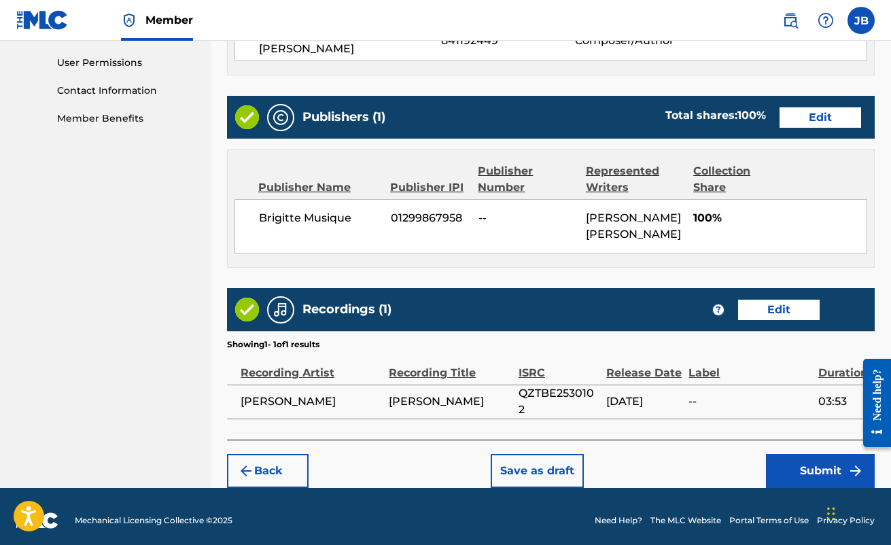
click at [813, 460] on button "Submit" at bounding box center [820, 471] width 109 height 34
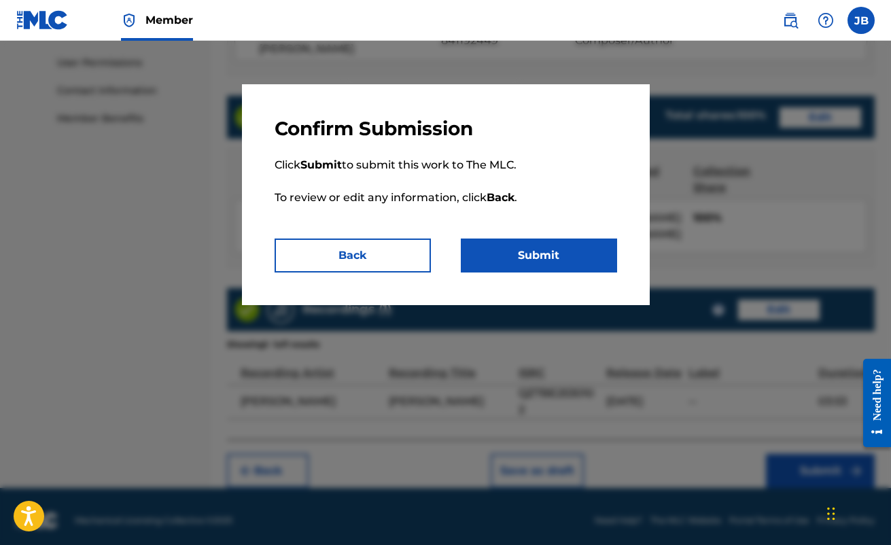
click at [402, 254] on button "Back" at bounding box center [353, 256] width 156 height 34
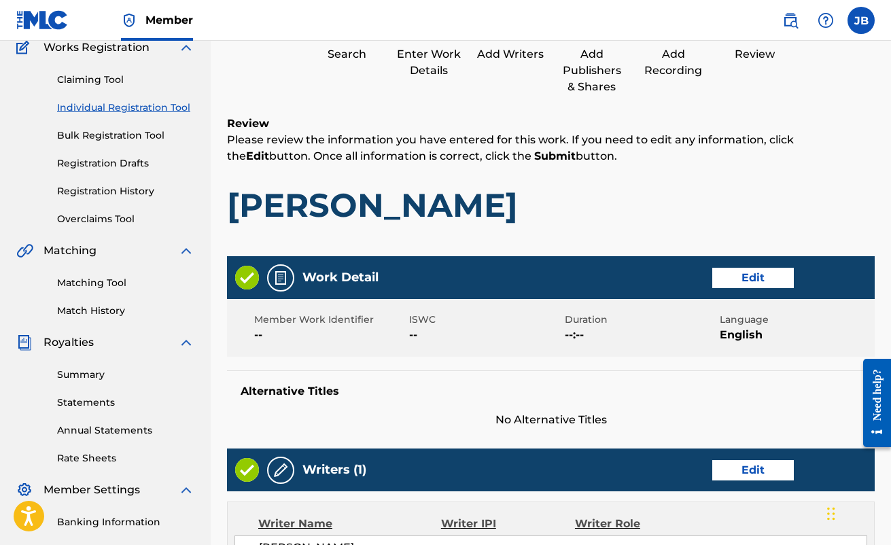
scroll to position [119, 0]
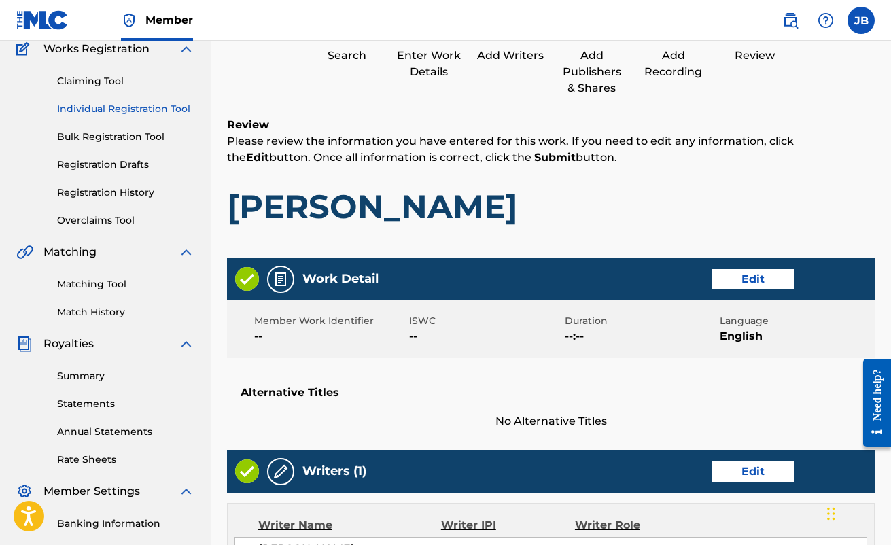
click at [723, 277] on button "Edit" at bounding box center [754, 279] width 82 height 20
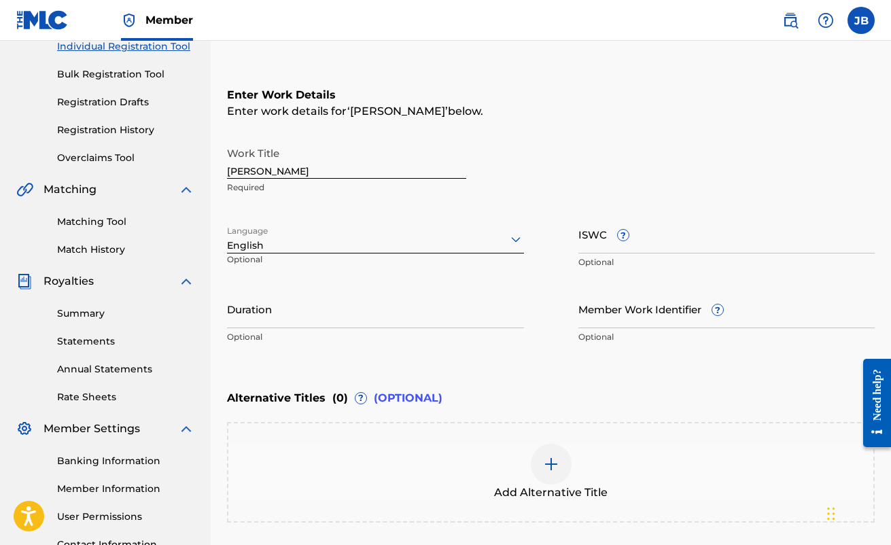
scroll to position [194, 0]
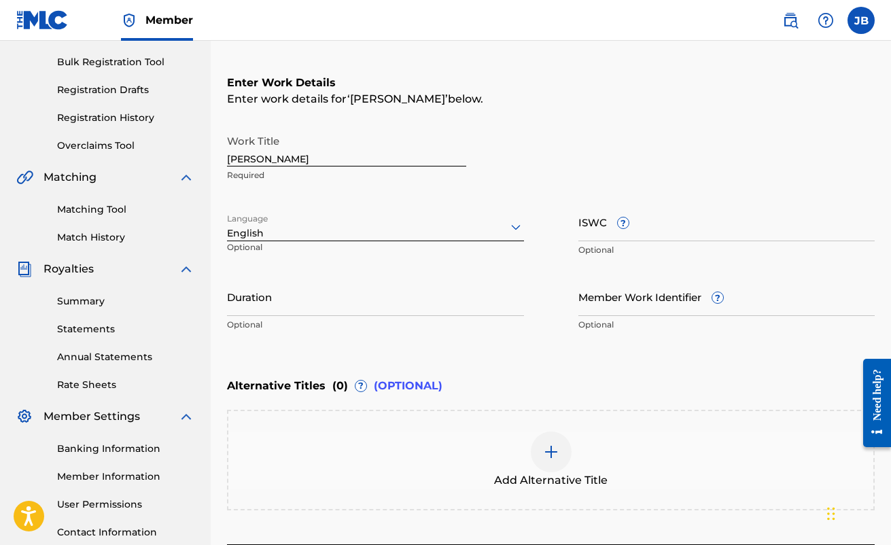
click at [462, 305] on input "Duration" at bounding box center [375, 296] width 297 height 39
type input "4"
click at [524, 347] on div "Enter Work Details Enter work details for ‘ [PERSON_NAME] ’ below. Work Title […" at bounding box center [551, 206] width 648 height 329
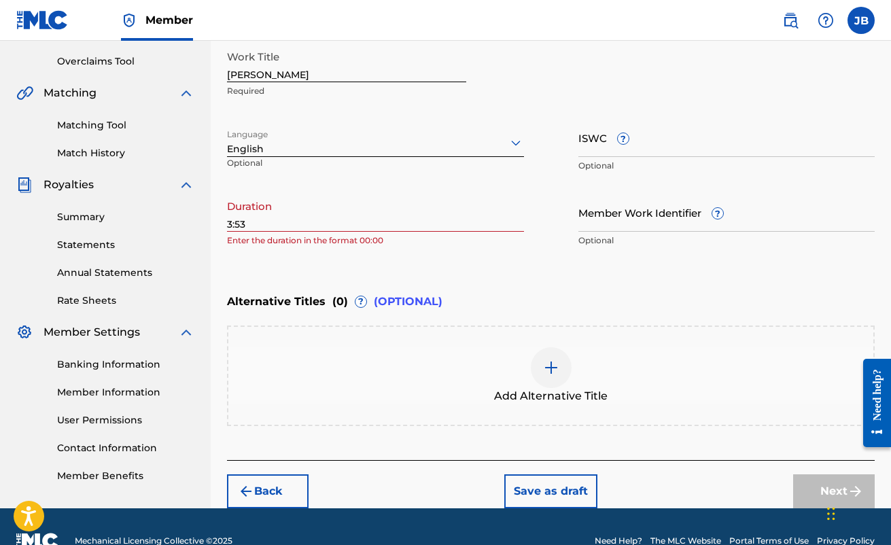
scroll to position [294, 0]
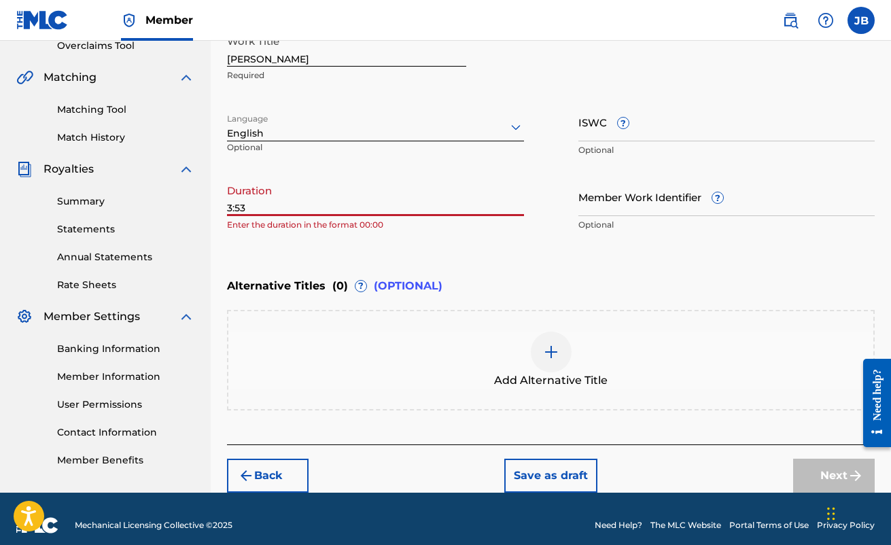
click at [228, 208] on input "3:53" at bounding box center [375, 196] width 297 height 39
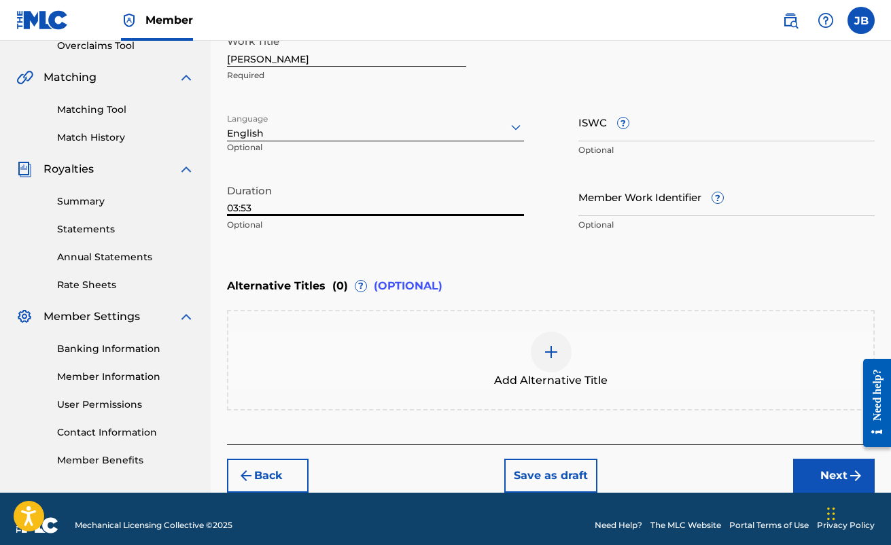
type input "03:53"
click at [823, 475] on button "Next" at bounding box center [835, 476] width 82 height 34
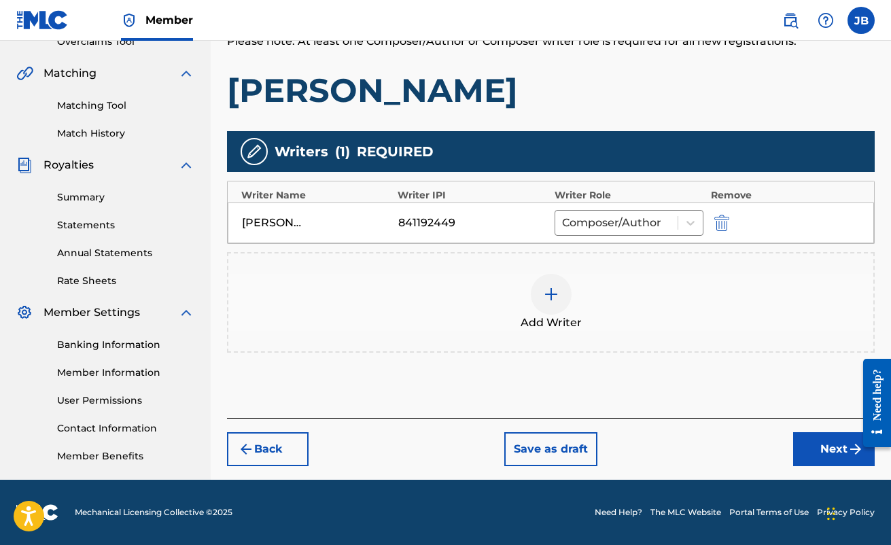
click at [814, 443] on button "Next" at bounding box center [835, 449] width 82 height 34
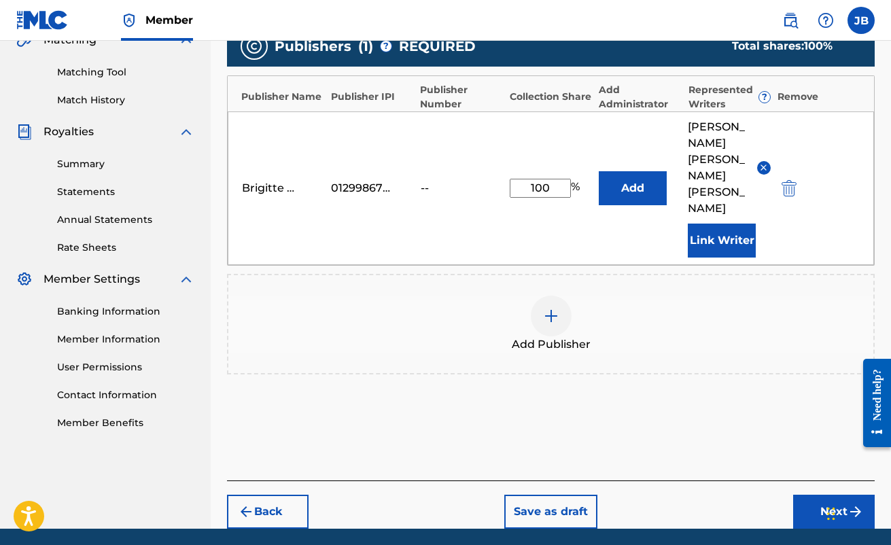
click at [830, 495] on button "Next" at bounding box center [835, 512] width 82 height 34
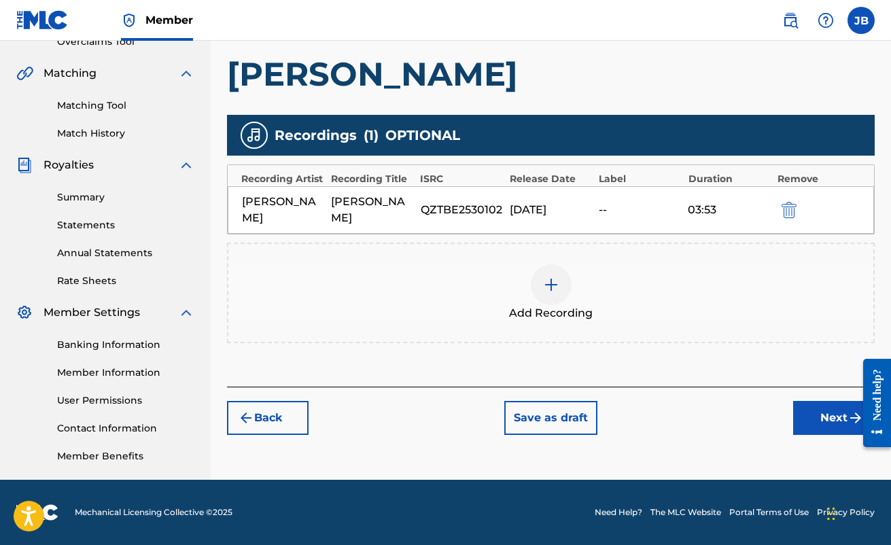
click at [825, 401] on button "Next" at bounding box center [835, 418] width 82 height 34
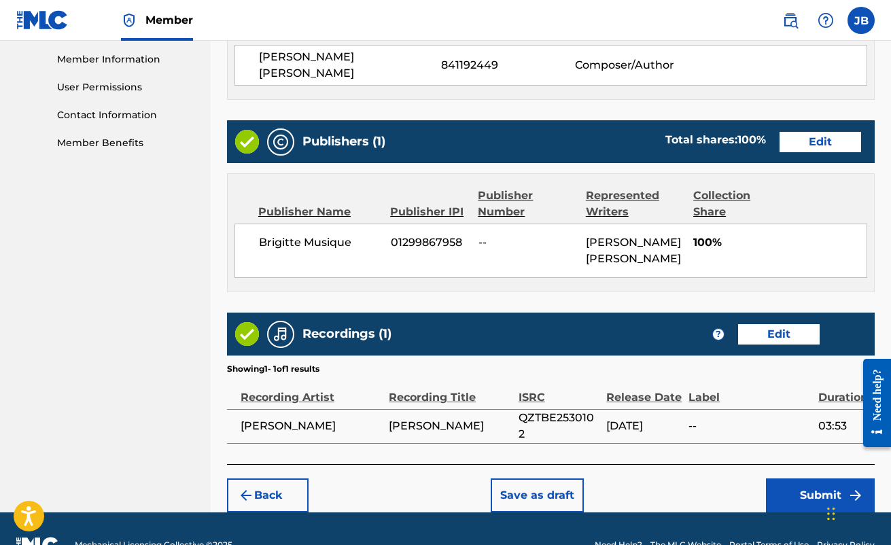
scroll to position [636, 0]
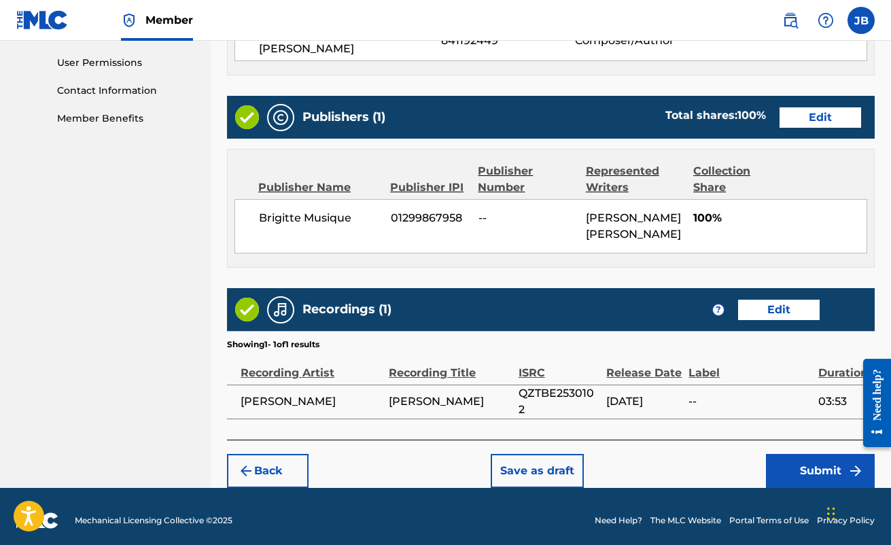
click at [785, 462] on button "Submit" at bounding box center [820, 471] width 109 height 34
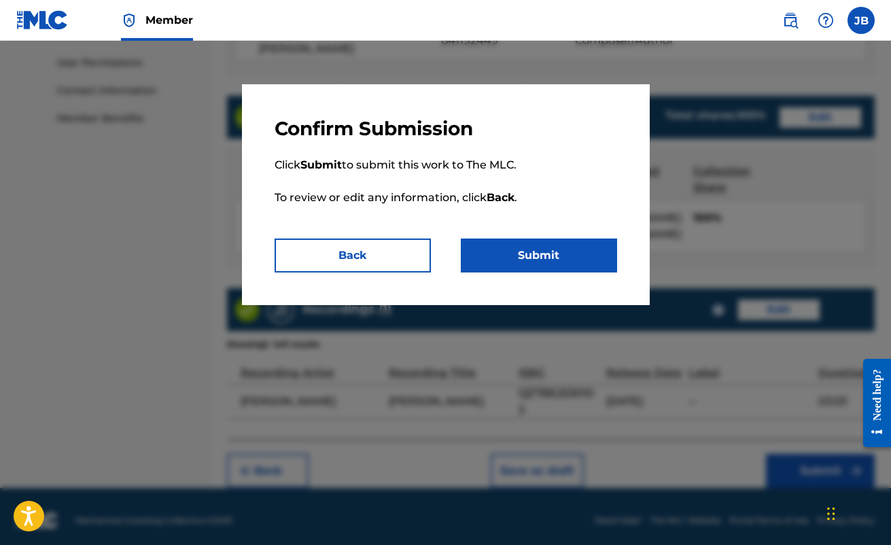
click at [539, 240] on button "Submit" at bounding box center [539, 256] width 156 height 34
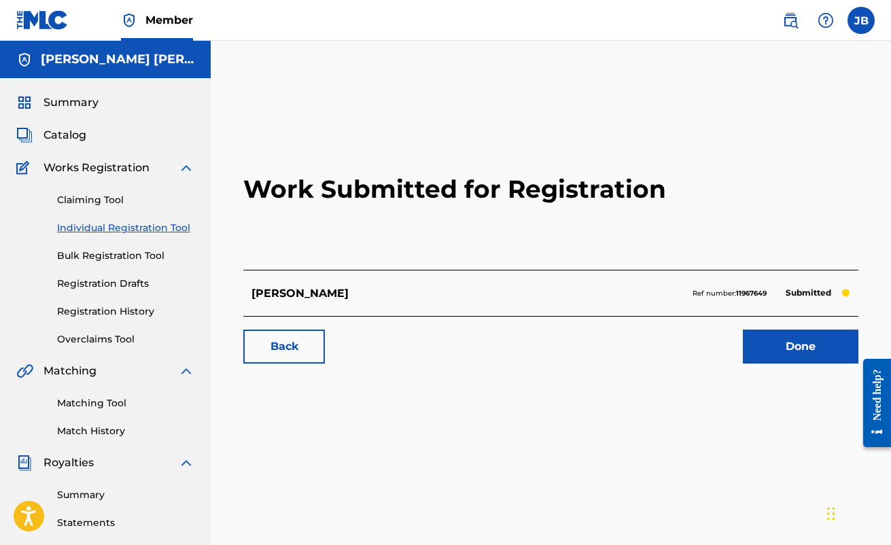
click at [98, 493] on link "Summary" at bounding box center [125, 495] width 137 height 14
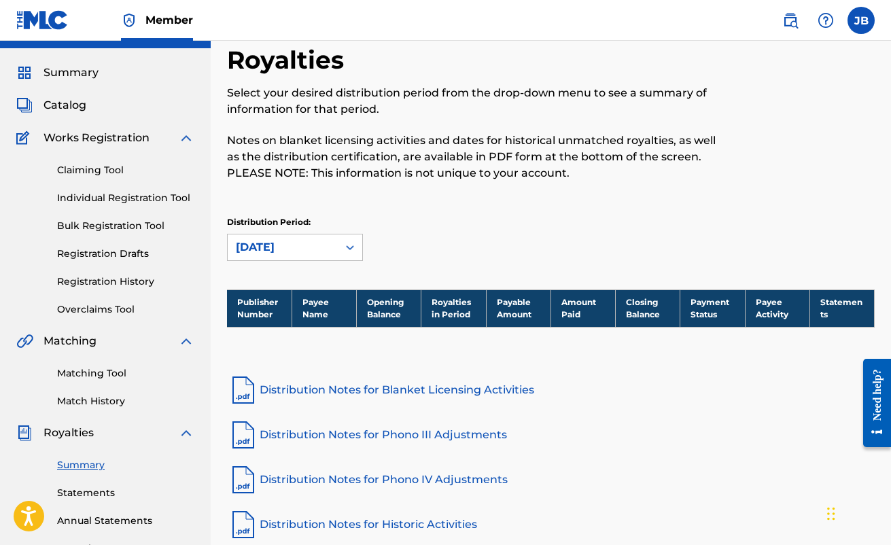
scroll to position [29, 0]
